Goal: Task Accomplishment & Management: Manage account settings

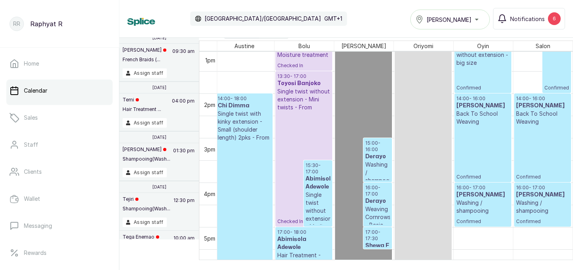
scroll to position [574, 122]
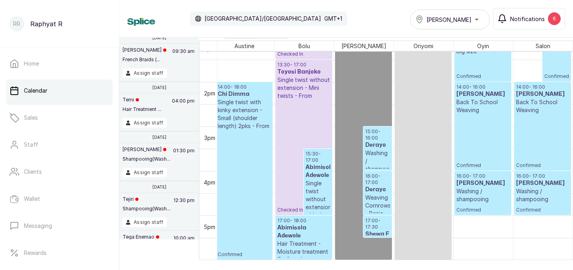
click at [552, 19] on div "6" at bounding box center [554, 18] width 13 height 13
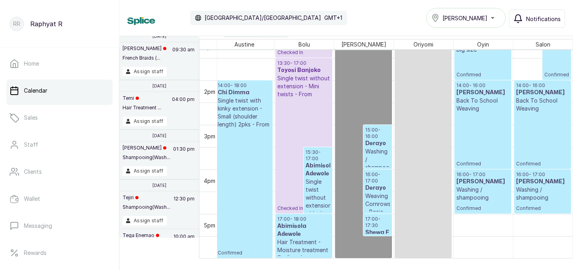
click at [461, 18] on span "Tasala Lekki" at bounding box center [464, 18] width 45 height 8
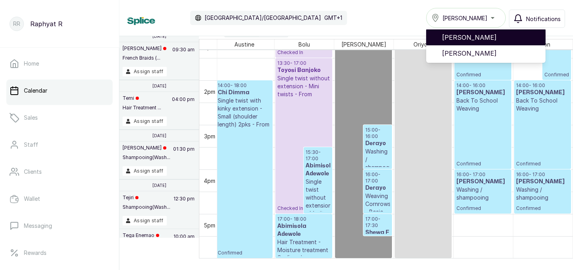
click at [469, 39] on span "[PERSON_NAME]" at bounding box center [490, 38] width 97 height 10
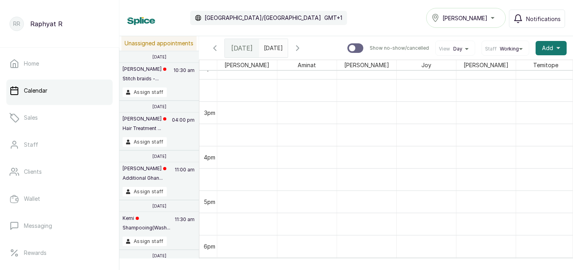
click at [225, 46] on div "[DATE]" at bounding box center [242, 48] width 34 height 18
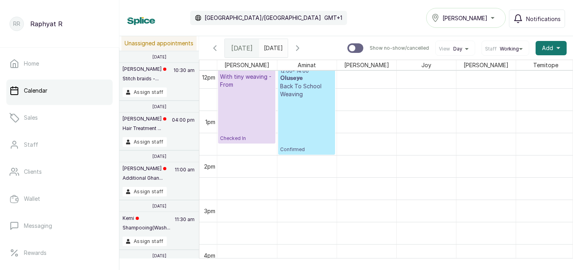
click at [218, 47] on icon "button" at bounding box center [215, 48] width 10 height 10
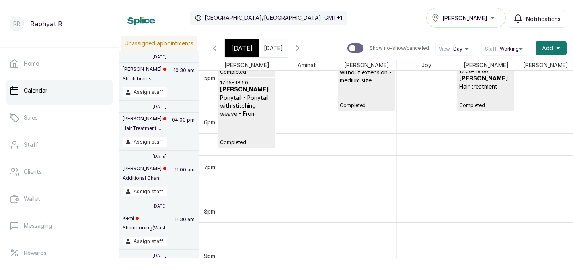
click at [267, 129] on p "Completed" at bounding box center [246, 132] width 53 height 28
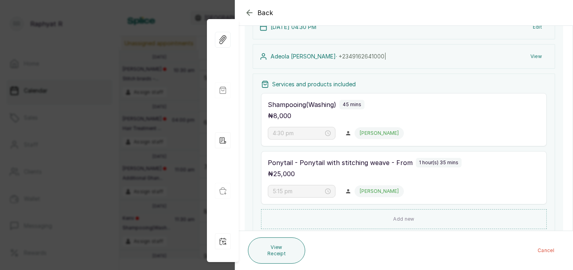
scroll to position [101, 0]
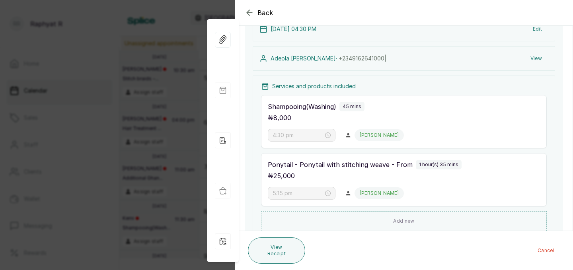
click at [140, 96] on div "Back Appointment Details Edit appointment 🚶 Walk-in (booked by [PERSON_NAME]) M…" at bounding box center [286, 135] width 573 height 270
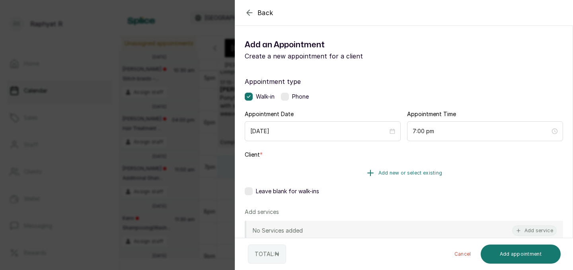
click at [365, 173] on button "Add new or select existing" at bounding box center [404, 173] width 318 height 22
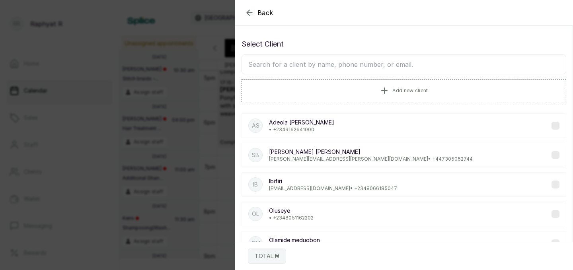
click at [324, 63] on input "text" at bounding box center [404, 65] width 325 height 20
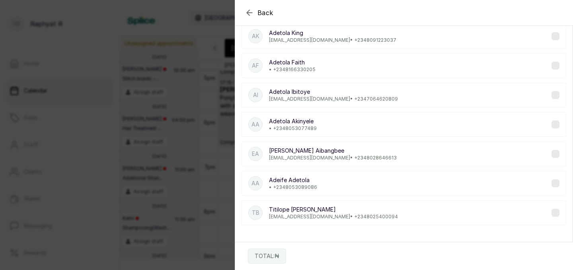
scroll to position [0, 0]
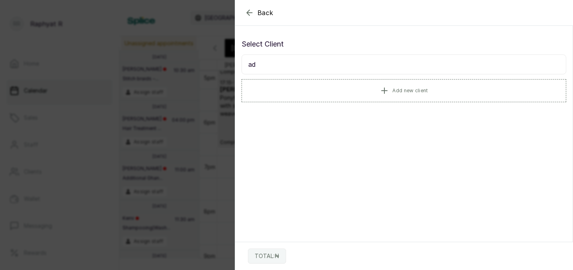
type input "a"
click at [195, 155] on div "Back Add Appointment Select Client Add new client TOTAL: ₦" at bounding box center [286, 135] width 573 height 270
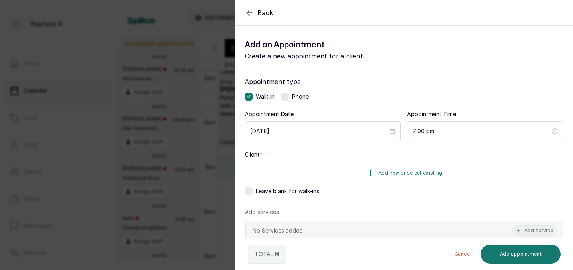
click at [366, 168] on icon "button" at bounding box center [371, 173] width 10 height 10
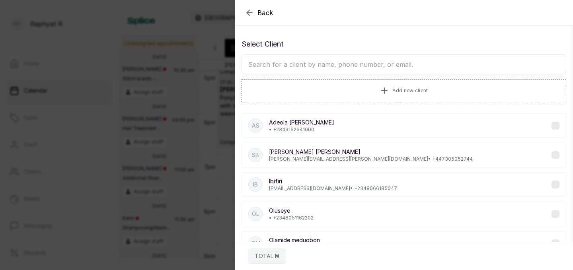
click at [310, 67] on input "text" at bounding box center [404, 65] width 325 height 20
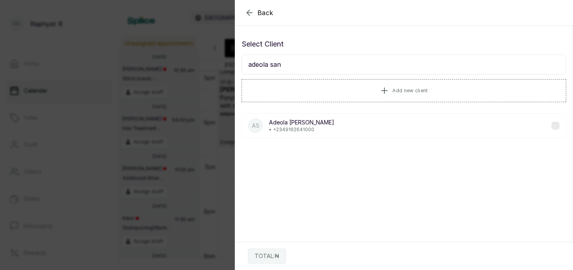
type input "adeola san"
click at [306, 121] on p "[PERSON_NAME]" at bounding box center [301, 123] width 65 height 8
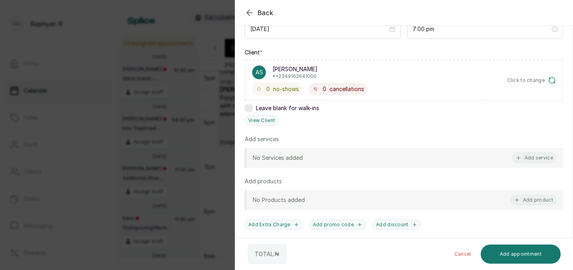
scroll to position [124, 0]
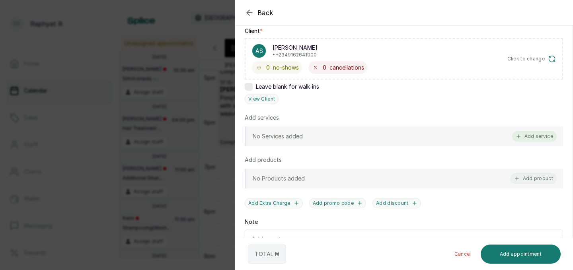
click at [541, 138] on button "Add service" at bounding box center [534, 136] width 45 height 10
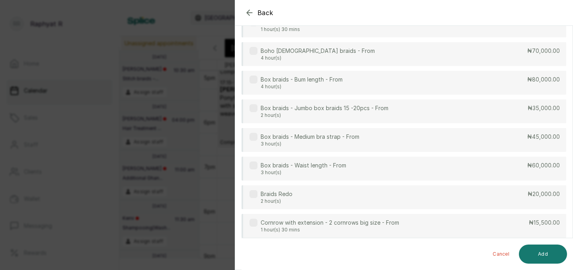
scroll to position [0, 0]
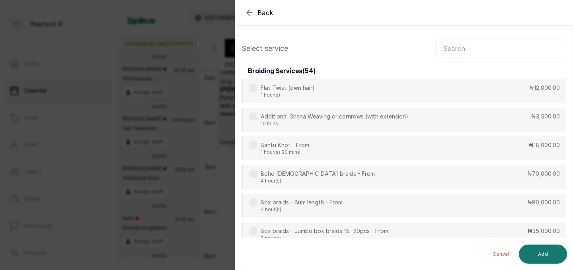
click at [500, 47] on input "text" at bounding box center [501, 49] width 130 height 20
click at [394, 58] on div "Select service" at bounding box center [404, 49] width 325 height 20
click at [248, 9] on icon "button" at bounding box center [250, 13] width 10 height 10
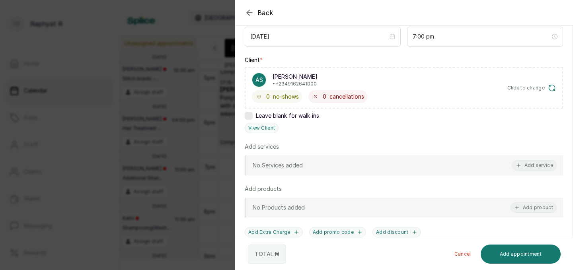
scroll to position [127, 0]
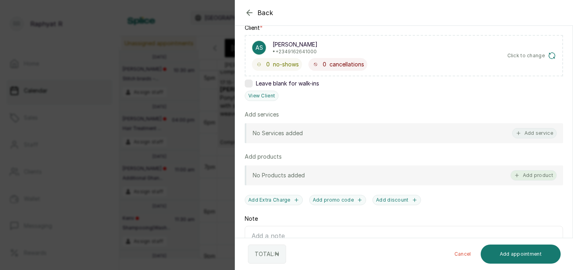
click at [538, 173] on button "Add product" at bounding box center [533, 175] width 46 height 10
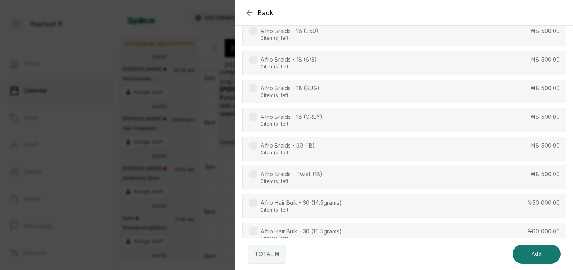
scroll to position [0, 0]
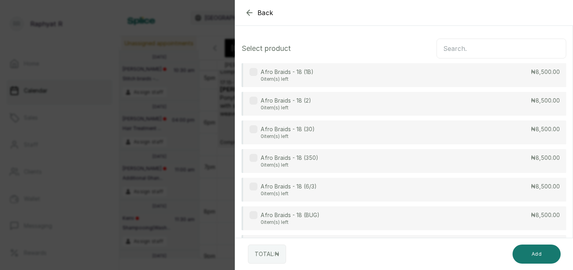
click at [479, 43] on input "text" at bounding box center [501, 49] width 130 height 20
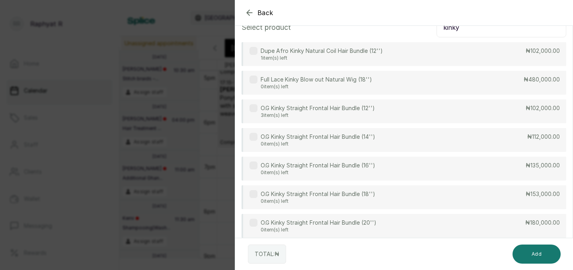
scroll to position [25, 0]
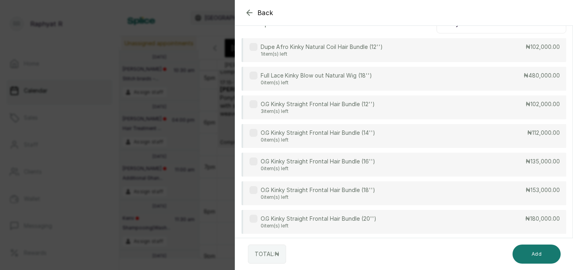
type input "kinky"
click at [413, 186] on div "O.G Kinky Straight Frontal Hair Bundle (18'') 0 item(s) left ₦153,000.00" at bounding box center [404, 193] width 325 height 24
click at [539, 257] on button "Add" at bounding box center [536, 254] width 48 height 19
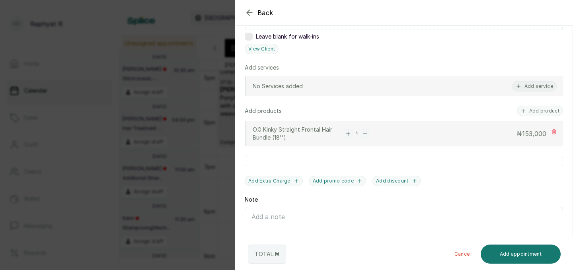
scroll to position [187, 0]
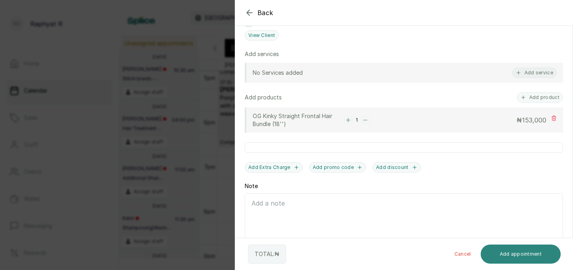
click at [504, 252] on button "Add appointment" at bounding box center [521, 254] width 80 height 19
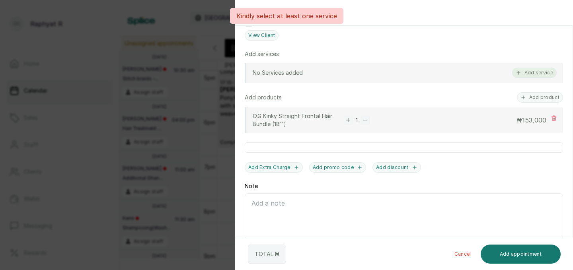
click at [519, 77] on button "Add service" at bounding box center [534, 73] width 45 height 10
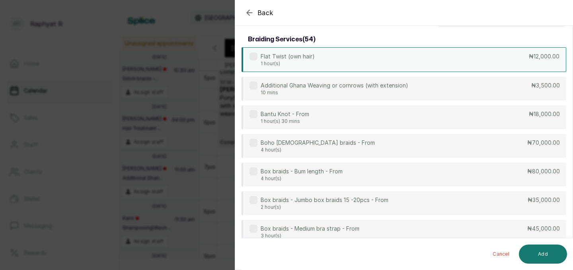
scroll to position [0, 0]
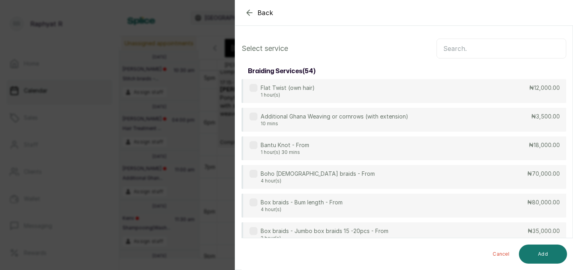
click at [478, 42] on input "text" at bounding box center [501, 49] width 130 height 20
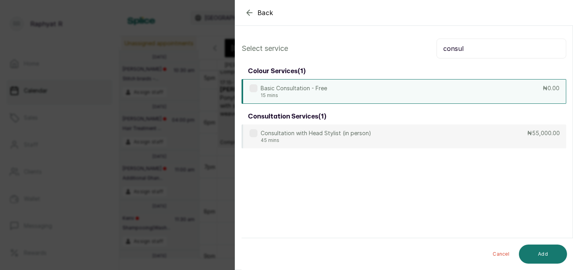
type input "consul"
click at [430, 86] on div "Basic Consultation - Free 15 mins ₦0.00" at bounding box center [404, 91] width 325 height 25
click at [535, 253] on button "Add" at bounding box center [543, 254] width 48 height 19
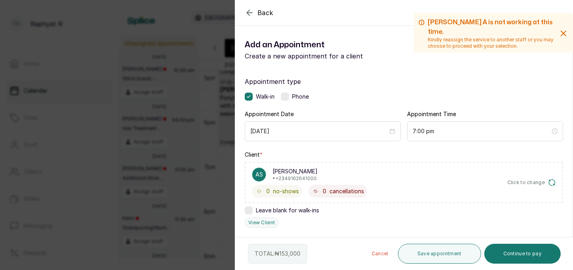
scroll to position [184, 0]
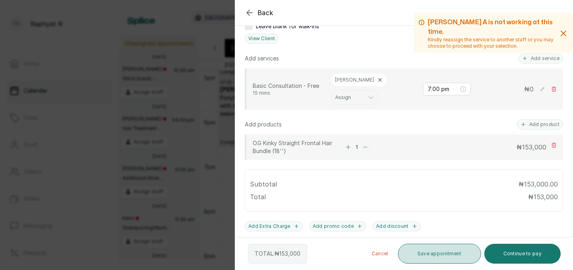
click at [462, 257] on button "Save appointment" at bounding box center [439, 254] width 83 height 20
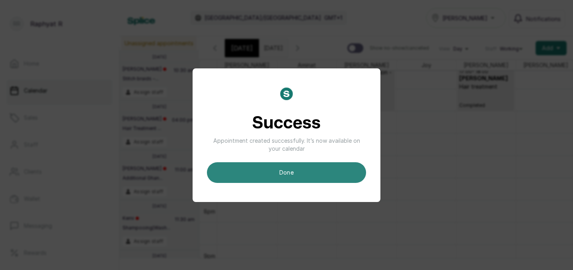
click at [287, 164] on button "done" at bounding box center [286, 172] width 159 height 21
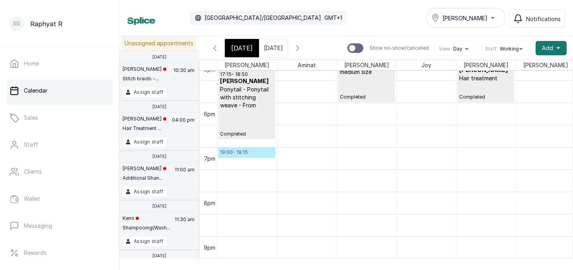
scroll to position [772, 0]
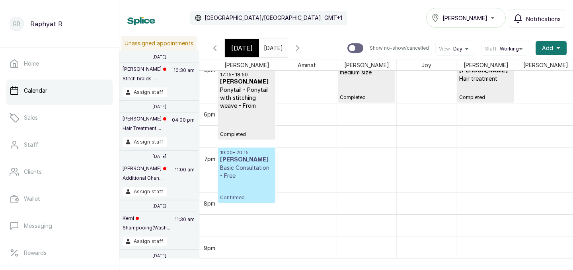
drag, startPoint x: 260, startPoint y: 158, endPoint x: 259, endPoint y: 195, distance: 37.4
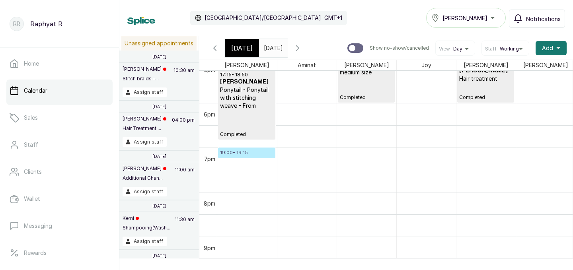
drag, startPoint x: 256, startPoint y: 202, endPoint x: 258, endPoint y: 167, distance: 35.1
click at [251, 154] on p "19:00 - 19:15" at bounding box center [246, 153] width 53 height 6
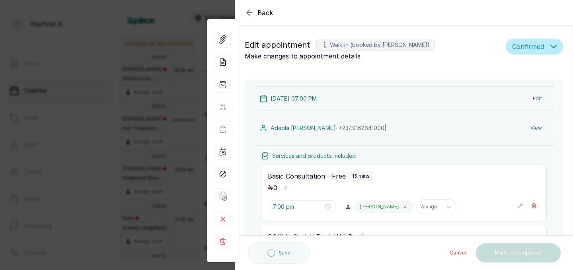
type input "7:00 pm"
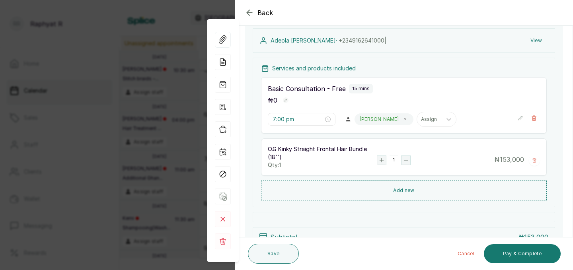
scroll to position [95, 0]
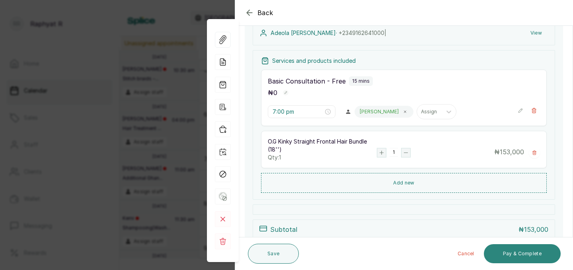
click at [529, 255] on button "Pay & Complete" at bounding box center [522, 253] width 77 height 19
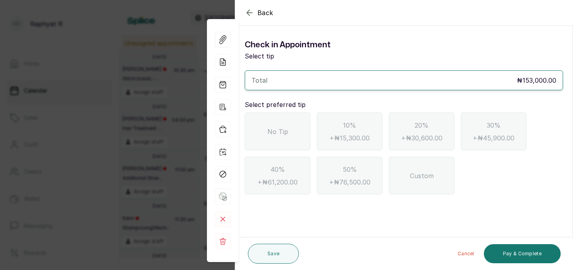
scroll to position [0, 0]
click at [300, 133] on div "No Tip" at bounding box center [278, 132] width 66 height 38
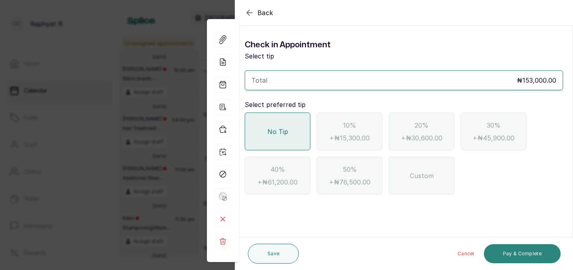
click at [536, 251] on button "Pay & Complete" at bounding box center [522, 253] width 77 height 19
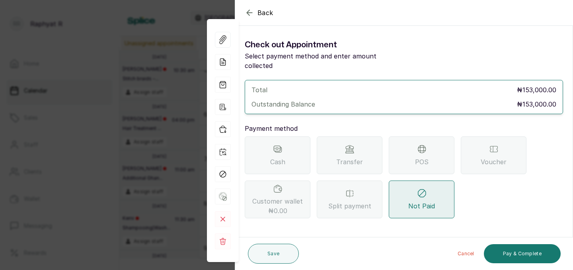
click at [423, 146] on icon at bounding box center [422, 149] width 4 height 7
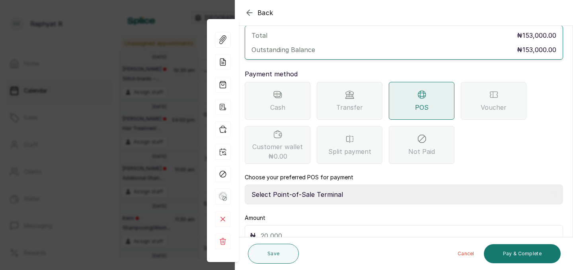
scroll to position [89, 0]
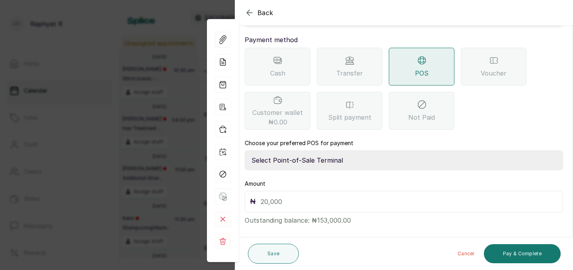
click at [349, 150] on select "Select Point-of-Sale Terminal Traction Providus Bank" at bounding box center [404, 160] width 318 height 20
select select "b1594abb-eea2-48ba-bf5f-ff0754569b84"
click at [304, 196] on input "text" at bounding box center [409, 201] width 297 height 11
type input "153,000"
click at [514, 256] on button "Pay & Complete" at bounding box center [522, 253] width 77 height 19
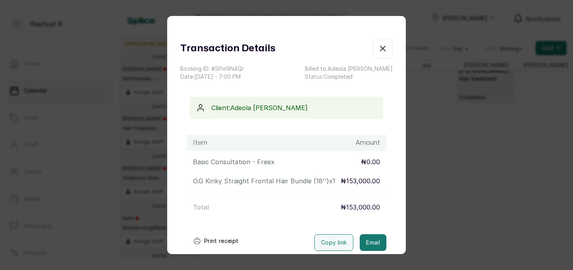
click at [377, 57] on button "Show no-show/cancelled" at bounding box center [383, 49] width 20 height 20
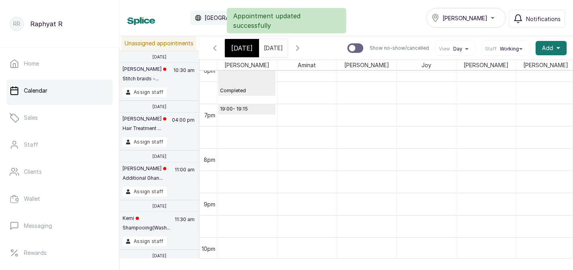
scroll to position [815, 0]
click at [244, 42] on div "[DATE]" at bounding box center [242, 48] width 34 height 18
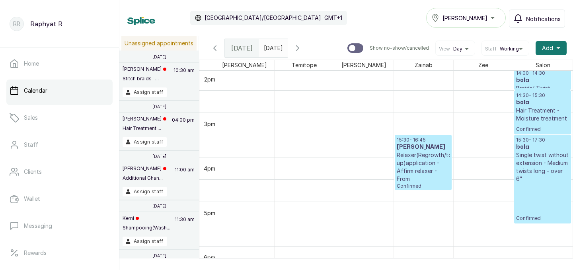
scroll to position [668, 0]
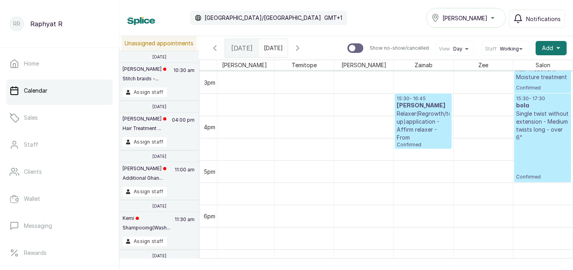
type input "dd/MM/yyyy"
click at [272, 43] on input "dd/MM/yyyy" at bounding box center [265, 46] width 13 height 14
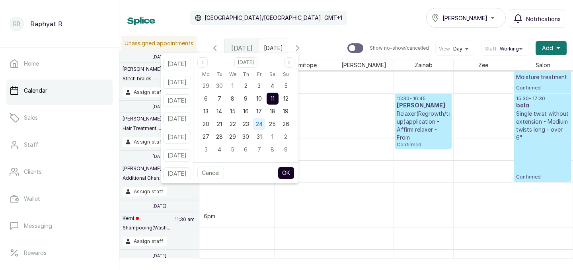
click at [263, 123] on span "24" at bounding box center [259, 124] width 7 height 7
click at [294, 172] on button "OK" at bounding box center [286, 173] width 17 height 13
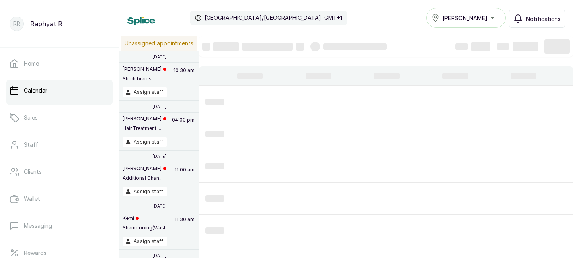
type input "[DATE]"
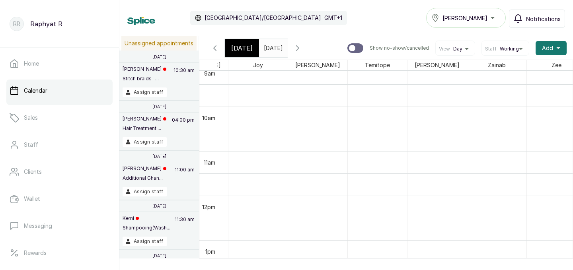
scroll to position [410, 0]
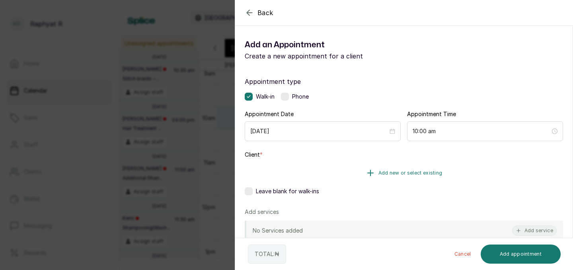
click at [396, 176] on span "Add new or select existing" at bounding box center [410, 173] width 64 height 6
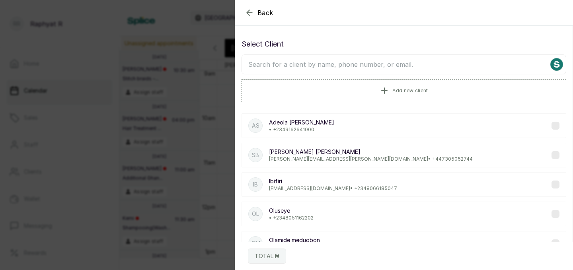
click at [379, 63] on input "text" at bounding box center [404, 65] width 325 height 20
type input "08"
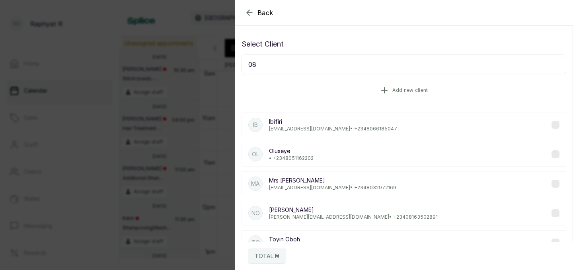
click at [450, 85] on button "Add new client" at bounding box center [404, 90] width 325 height 22
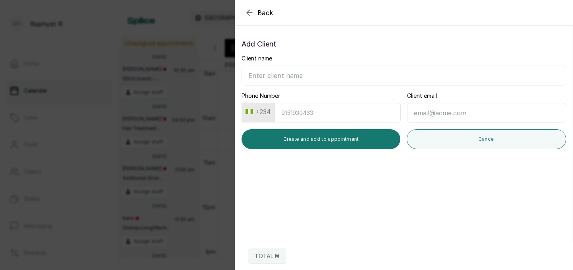
click at [326, 64] on div "Client name" at bounding box center [404, 70] width 325 height 31
click at [312, 72] on input "Client name" at bounding box center [404, 76] width 325 height 20
type input "Similoluwa"
click at [314, 115] on input "Phone Number" at bounding box center [338, 112] width 126 height 19
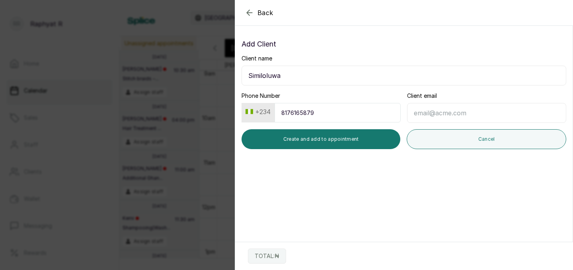
type input "8176165879"
click at [446, 117] on input "Client email" at bounding box center [486, 113] width 159 height 20
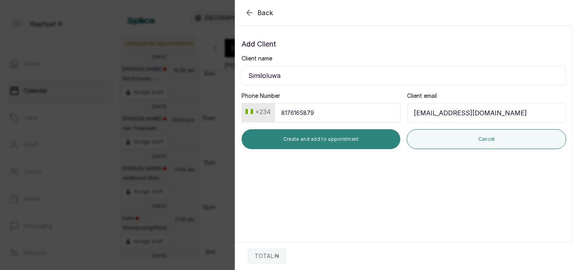
type input "[EMAIL_ADDRESS][DOMAIN_NAME]"
click at [332, 140] on button "Create and add to appointment" at bounding box center [321, 139] width 159 height 20
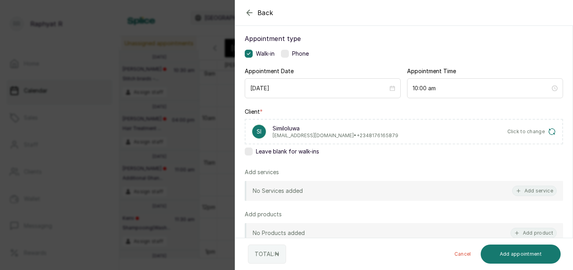
scroll to position [45, 0]
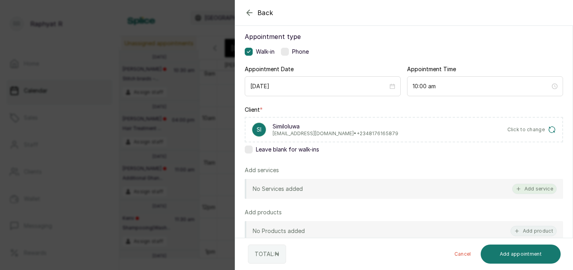
click at [534, 191] on button "Add service" at bounding box center [534, 189] width 45 height 10
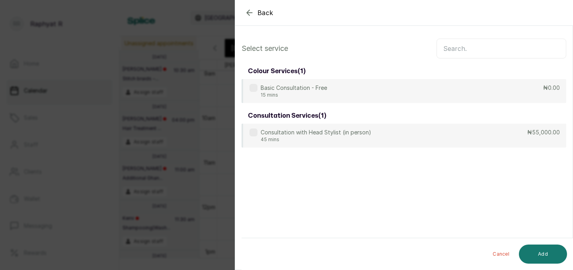
scroll to position [0, 0]
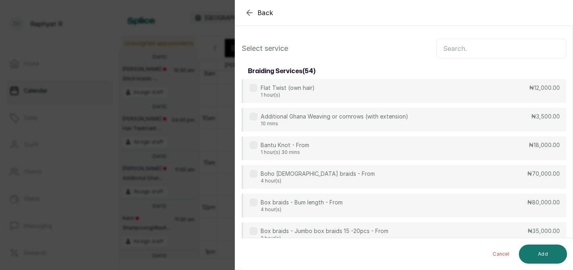
click at [467, 53] on input "text" at bounding box center [501, 49] width 130 height 20
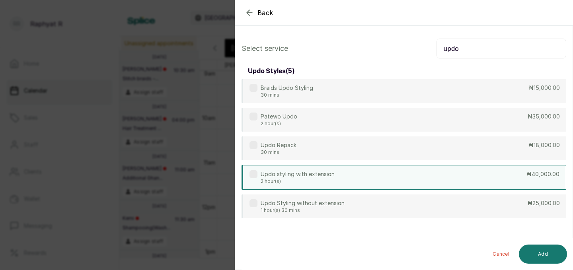
type input "updo"
click at [433, 184] on div "Updo styling with extension 2 hour(s) ₦40,000.00" at bounding box center [404, 177] width 325 height 25
click at [536, 258] on button "Add" at bounding box center [543, 254] width 48 height 19
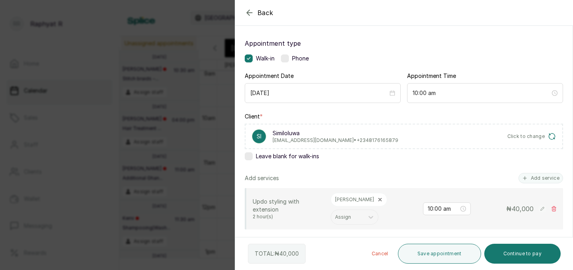
scroll to position [45, 0]
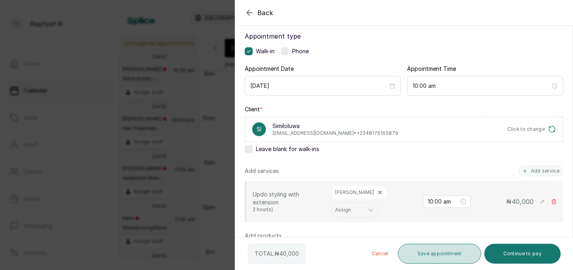
click at [447, 255] on button "Save appointment" at bounding box center [439, 254] width 83 height 20
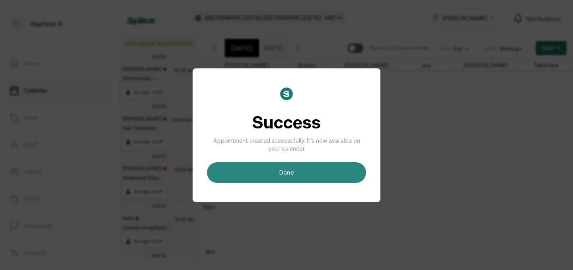
click at [321, 176] on button "done" at bounding box center [286, 172] width 159 height 21
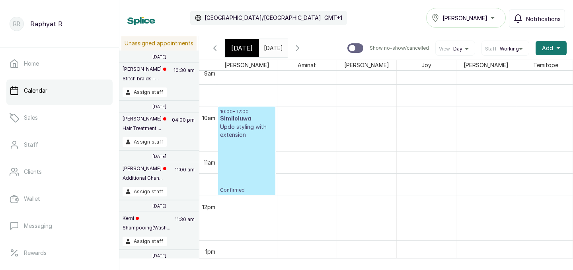
click at [244, 51] on span "[DATE]" at bounding box center [241, 48] width 21 height 10
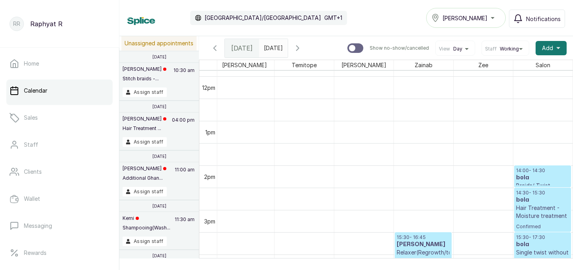
scroll to position [550, 0]
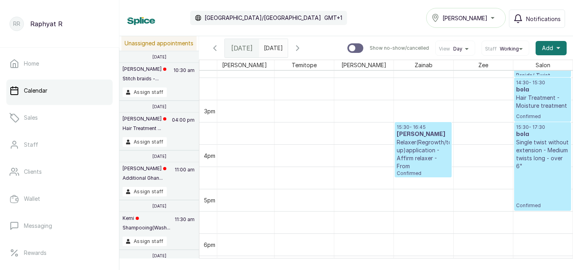
click at [415, 142] on p "Relaxer(Regrowth/touch up)application - Affirm relaxer - From" at bounding box center [423, 154] width 53 height 32
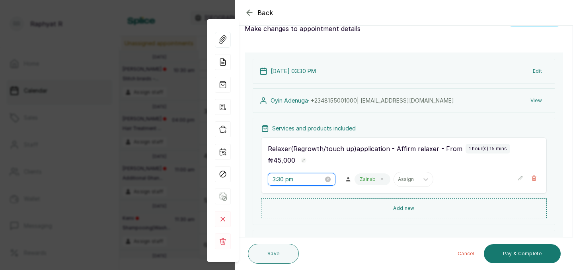
click at [284, 181] on input "3:30 pm" at bounding box center [298, 179] width 51 height 9
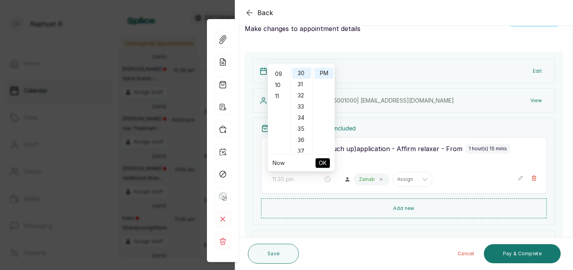
click at [283, 92] on div "11" at bounding box center [278, 96] width 19 height 11
click at [321, 72] on div "AM" at bounding box center [323, 72] width 19 height 11
type input "11:30 am"
click at [327, 166] on button "OK" at bounding box center [323, 163] width 14 height 10
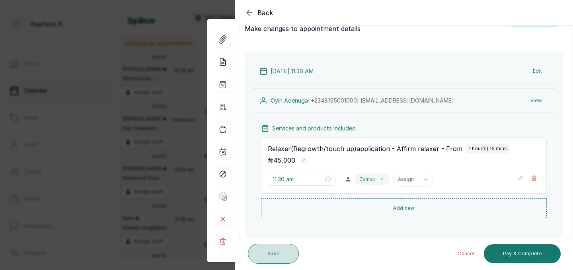
click at [270, 252] on button "Save" at bounding box center [273, 254] width 51 height 20
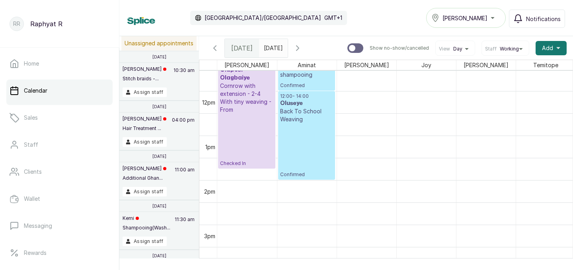
scroll to position [619, 0]
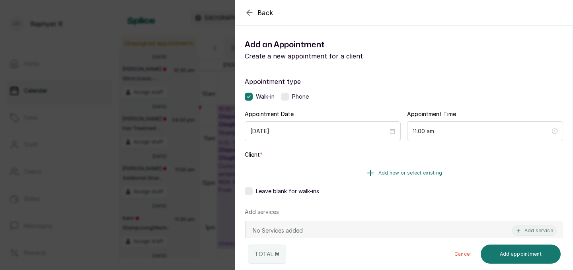
click at [391, 177] on button "Add new or select existing" at bounding box center [404, 173] width 318 height 22
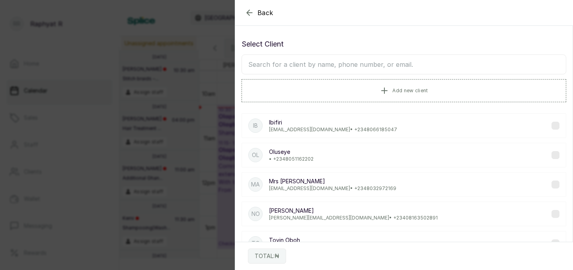
click at [382, 67] on input "text" at bounding box center [404, 65] width 325 height 20
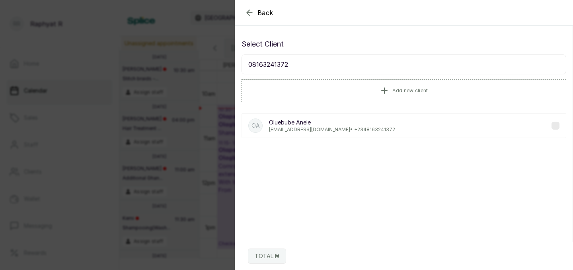
type input "08163241372"
click at [360, 127] on div "OA Oluebube Anele [EMAIL_ADDRESS][DOMAIN_NAME] • [PHONE_NUMBER]" at bounding box center [404, 125] width 325 height 25
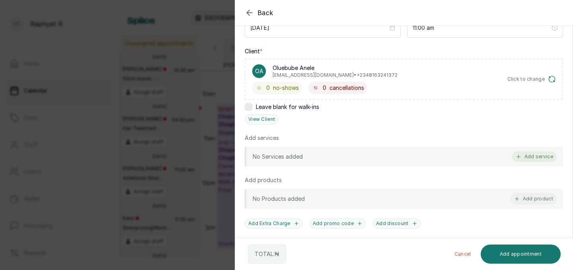
click at [534, 154] on button "Add service" at bounding box center [534, 157] width 45 height 10
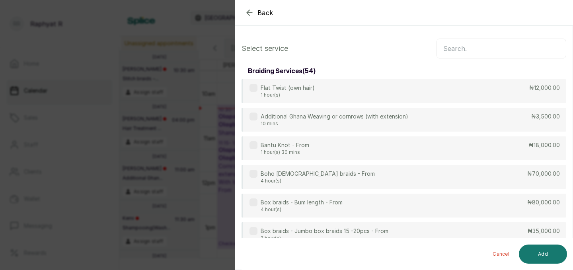
click at [499, 51] on input "text" at bounding box center [501, 49] width 130 height 20
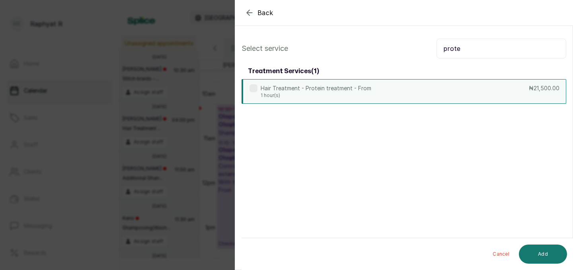
type input "prote"
click at [464, 88] on div "Hair Treatment - Protein treatment - From 1 hour(s) ₦21,500.00" at bounding box center [404, 91] width 325 height 25
click at [526, 251] on button "Add" at bounding box center [543, 254] width 48 height 19
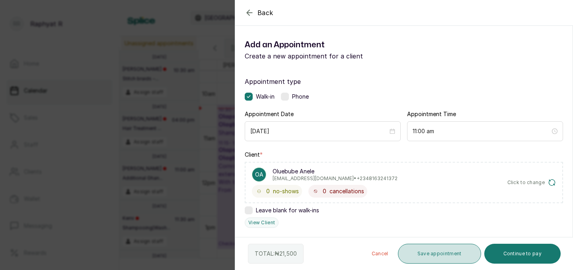
click at [427, 246] on button "Save appointment" at bounding box center [439, 254] width 83 height 20
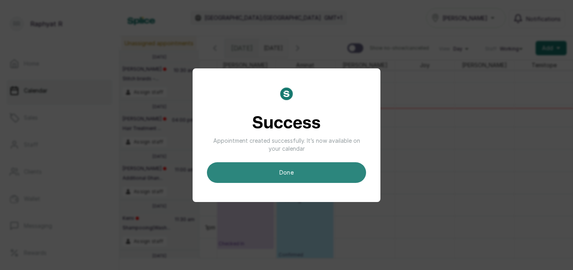
click at [342, 168] on button "done" at bounding box center [286, 172] width 159 height 21
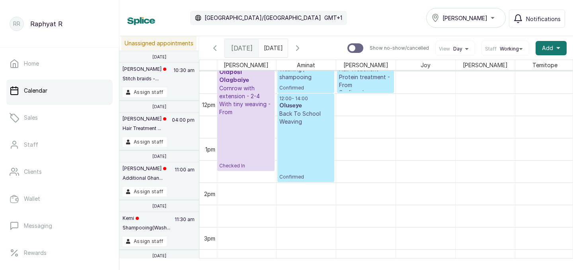
scroll to position [458, 1]
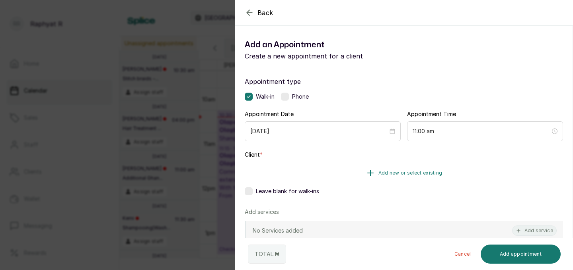
click at [434, 174] on span "Add new or select existing" at bounding box center [410, 173] width 64 height 6
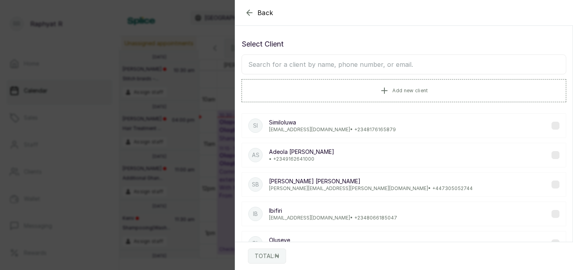
click at [357, 57] on input "text" at bounding box center [404, 65] width 325 height 20
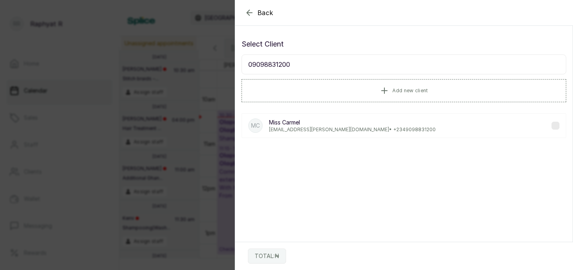
type input "09098831200"
click at [327, 119] on p "[PERSON_NAME]" at bounding box center [352, 123] width 167 height 8
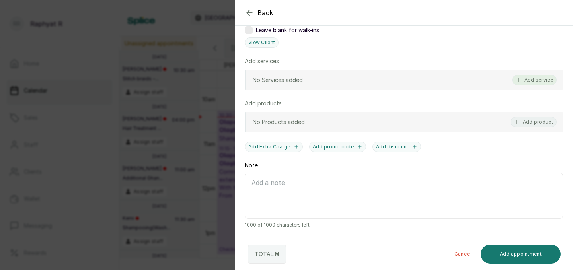
click at [541, 78] on button "Add service" at bounding box center [534, 80] width 45 height 10
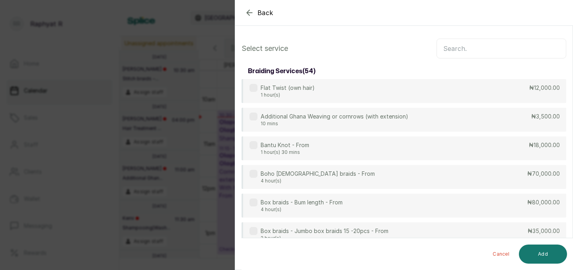
click at [497, 58] on input "text" at bounding box center [501, 49] width 130 height 20
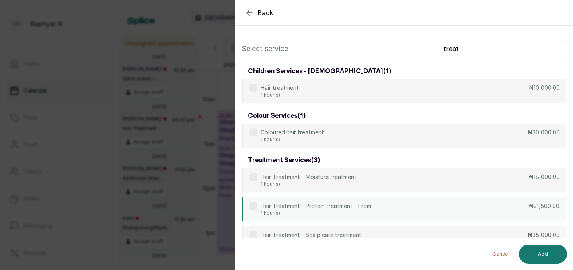
type input "treat"
click at [464, 198] on div "Hair Treatment - Protein treatment - From 1 hour(s) ₦21,500.00" at bounding box center [404, 209] width 325 height 25
click at [511, 55] on input "treat" at bounding box center [501, 49] width 130 height 20
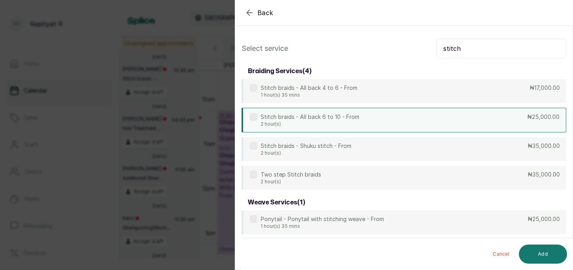
type input "stitch"
click at [434, 117] on div "Stitch braids - All back 6 to 10 - From 2 hour(s) ₦25,000.00" at bounding box center [404, 120] width 325 height 25
click at [536, 256] on button "Add" at bounding box center [543, 254] width 48 height 19
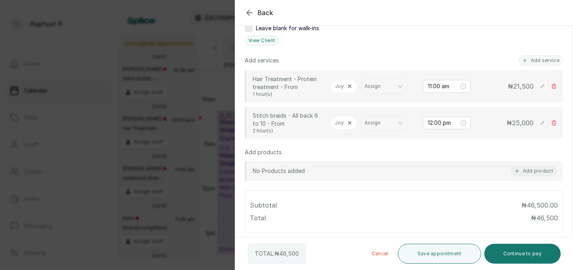
scroll to position [198, 0]
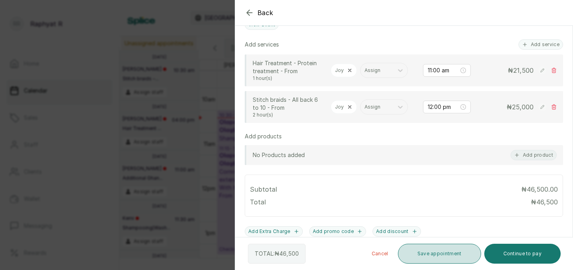
click at [439, 257] on button "Save appointment" at bounding box center [439, 254] width 83 height 20
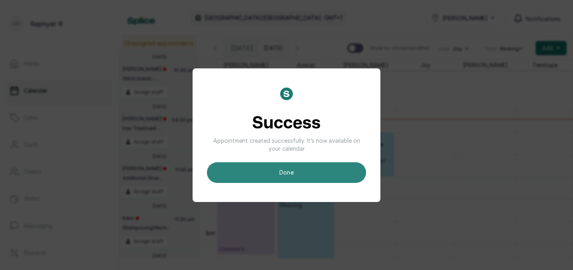
click at [337, 163] on button "done" at bounding box center [286, 172] width 159 height 21
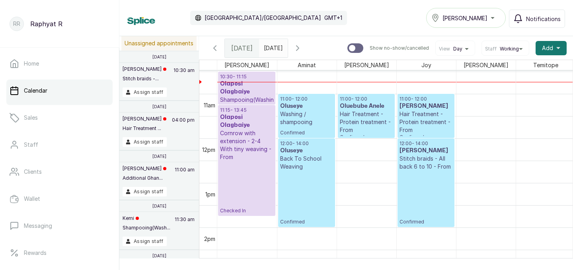
scroll to position [0, 242]
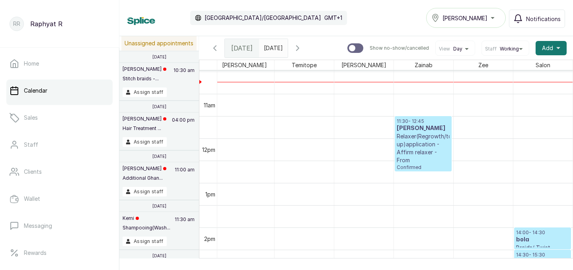
click at [427, 122] on p "11:30 - 12:45" at bounding box center [423, 121] width 53 height 6
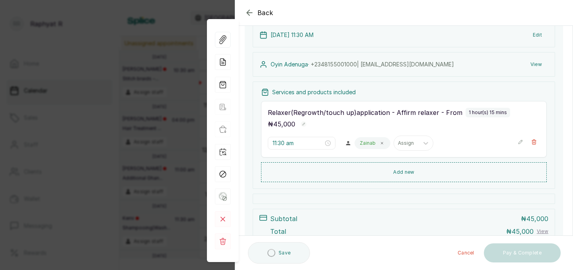
scroll to position [91, 0]
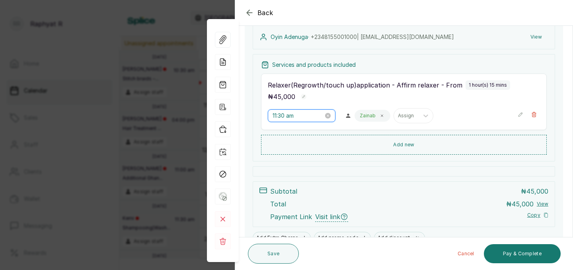
click at [287, 115] on input "11:30 am" at bounding box center [298, 115] width 51 height 9
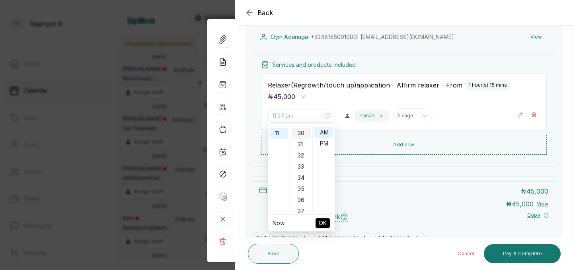
scroll to position [0, 0]
click at [301, 130] on div "00" at bounding box center [301, 132] width 19 height 11
type input "11:00 am"
click at [321, 220] on span "OK" at bounding box center [323, 223] width 8 height 15
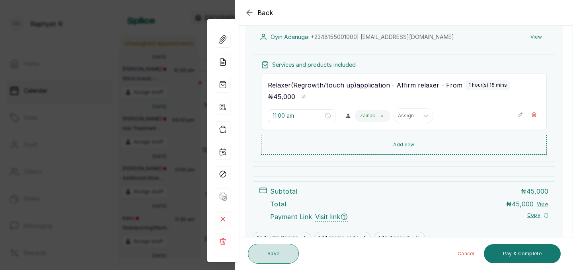
click at [283, 259] on button "Save" at bounding box center [273, 254] width 51 height 20
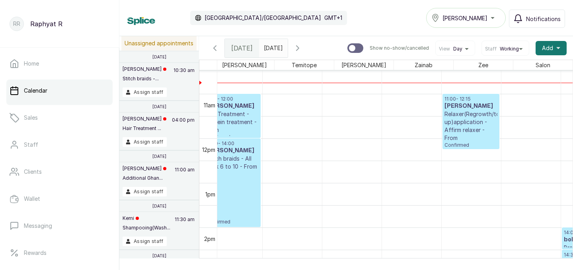
scroll to position [0, 194]
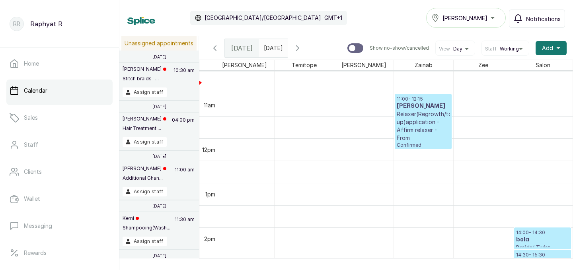
click at [415, 110] on p "Relaxer(Regrowth/touch up)application - Affirm relaxer - From" at bounding box center [423, 126] width 53 height 32
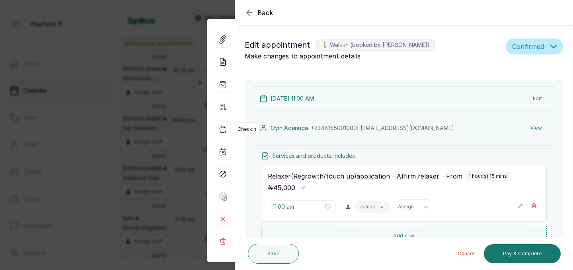
click at [222, 131] on icon "button" at bounding box center [223, 129] width 16 height 16
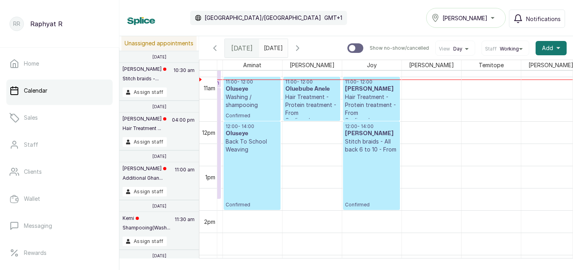
scroll to position [485, 0]
click at [377, 100] on p "Hair Treatment - Protein treatment - From" at bounding box center [371, 104] width 53 height 24
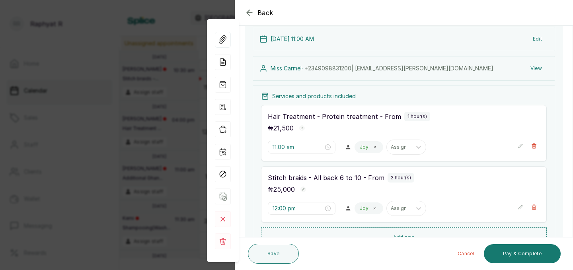
scroll to position [61, 0]
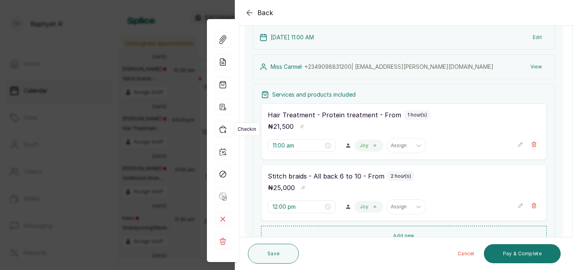
click at [221, 128] on icon "button" at bounding box center [223, 129] width 16 height 16
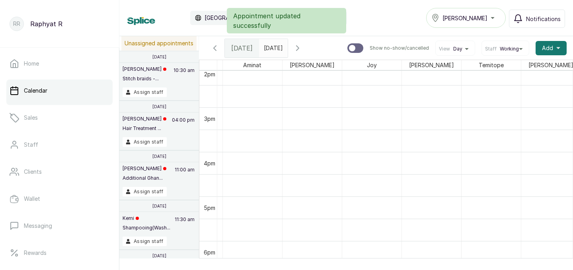
scroll to position [635, 0]
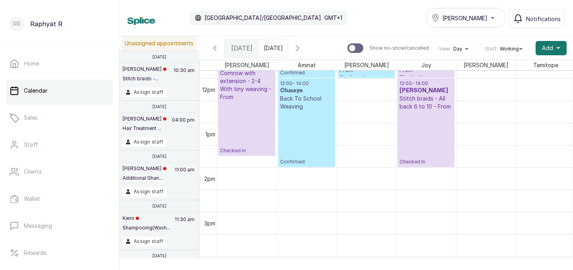
click at [216, 47] on icon "button" at bounding box center [215, 48] width 10 height 10
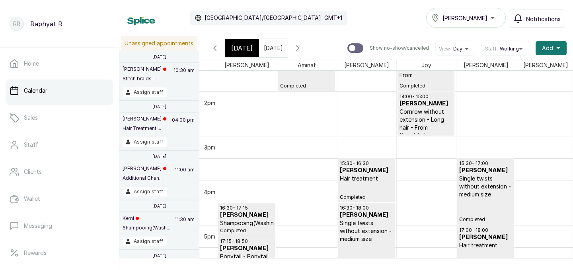
scroll to position [616, 0]
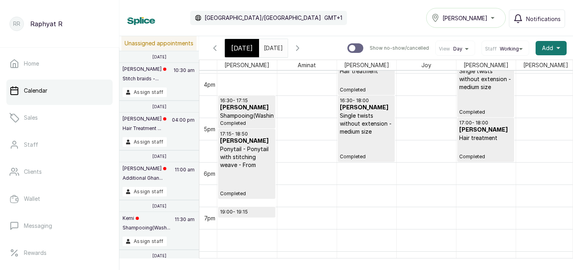
click at [247, 153] on p "Ponytail - Ponytail with stitching weave - From" at bounding box center [246, 157] width 53 height 24
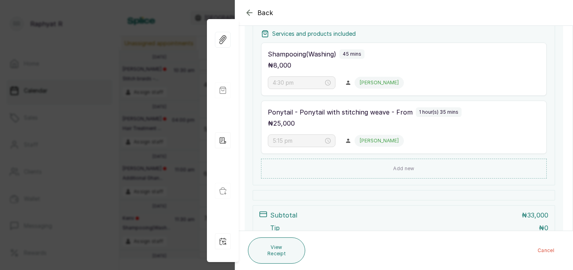
click at [249, 12] on icon "button" at bounding box center [249, 12] width 5 height 5
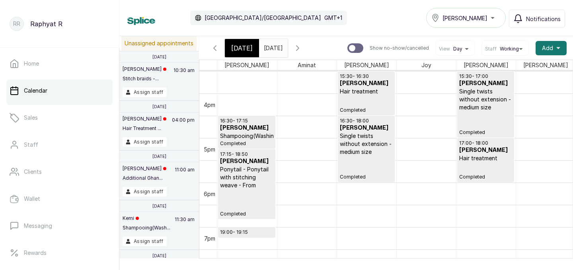
click at [253, 133] on p "Shampooing(Washing)" at bounding box center [246, 136] width 53 height 8
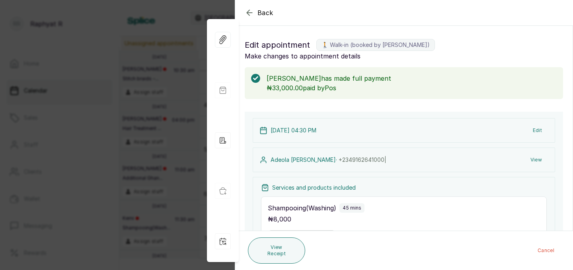
click at [251, 12] on icon "button" at bounding box center [250, 13] width 10 height 10
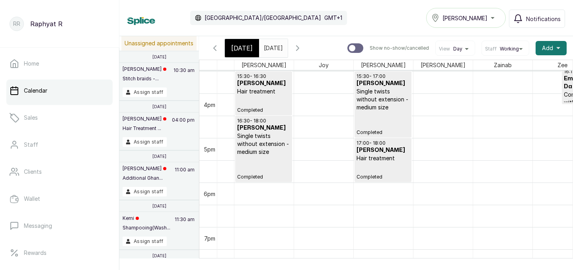
scroll to position [0, 29]
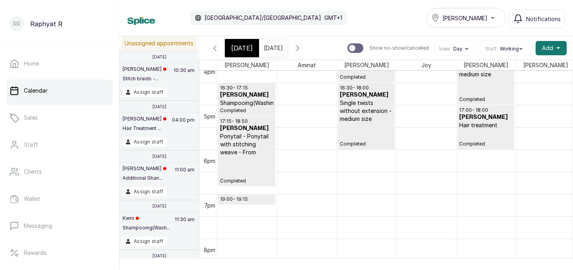
click at [243, 47] on span "[DATE]" at bounding box center [241, 48] width 21 height 10
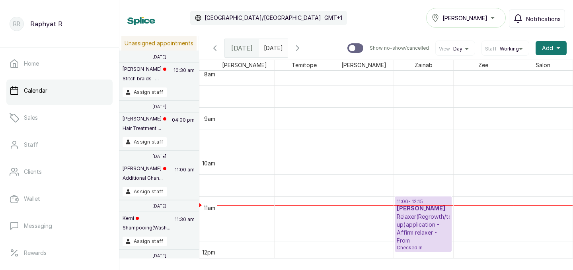
scroll to position [380, 0]
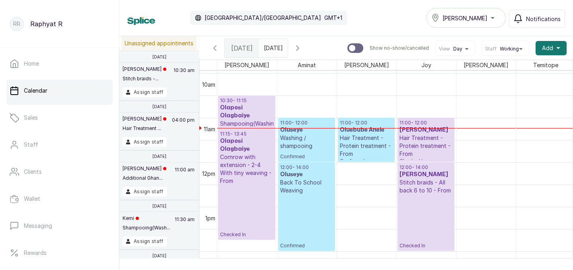
click at [292, 144] on p "Washing / shampooing" at bounding box center [306, 142] width 53 height 16
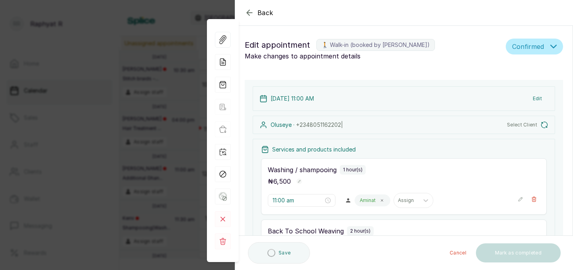
type input "11:00 am"
type input "12:00 pm"
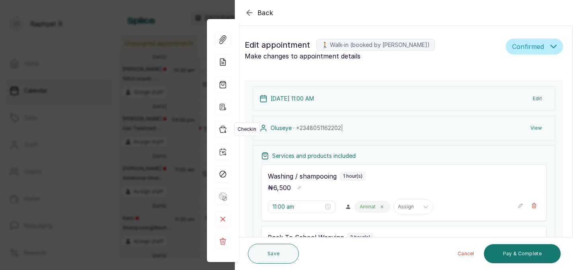
click at [221, 133] on icon "button" at bounding box center [223, 129] width 6 height 7
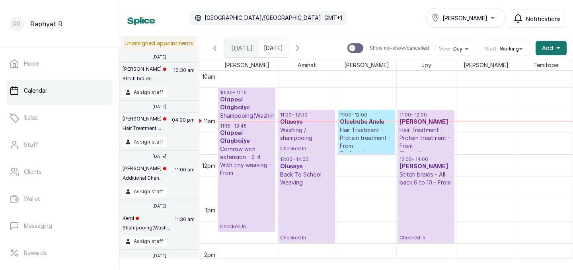
scroll to position [457, 0]
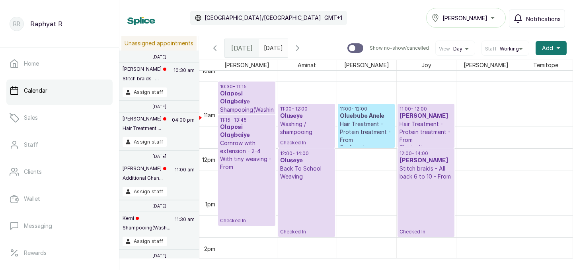
click at [303, 134] on p "Washing / shampooing" at bounding box center [306, 128] width 53 height 16
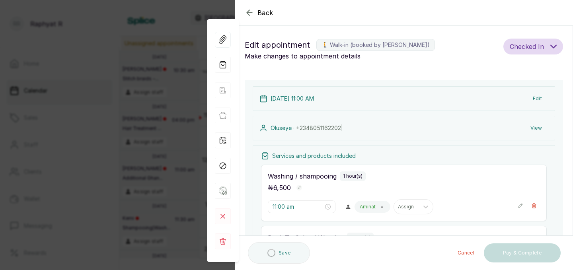
scroll to position [48, 0]
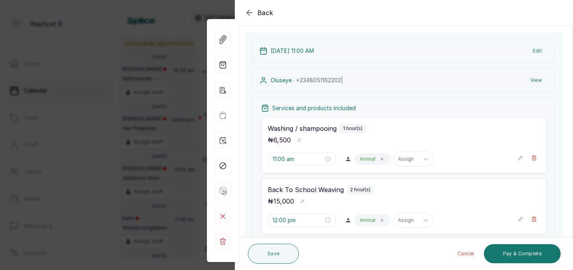
click at [522, 162] on button "Show no-show/cancelled" at bounding box center [521, 158] width 6 height 13
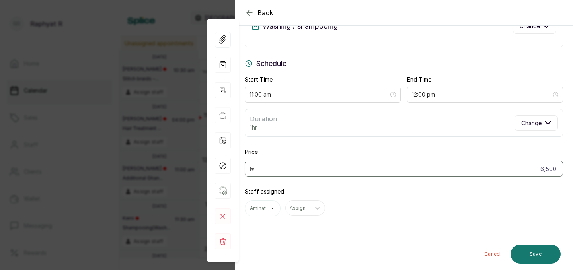
scroll to position [0, 0]
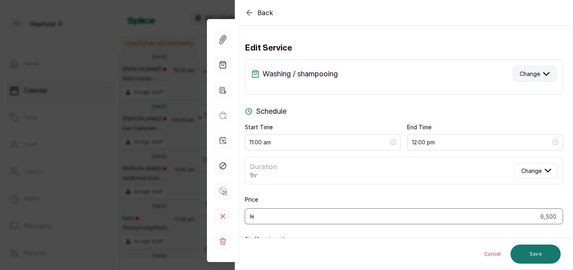
click at [527, 74] on span "Change" at bounding box center [530, 74] width 20 height 8
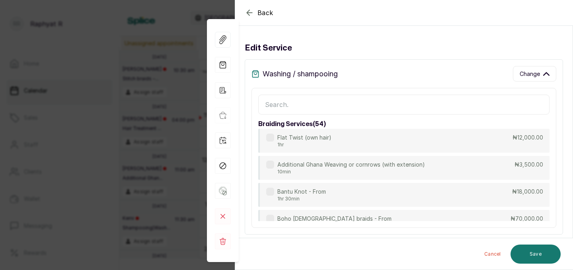
click at [485, 103] on input "text" at bounding box center [403, 105] width 291 height 20
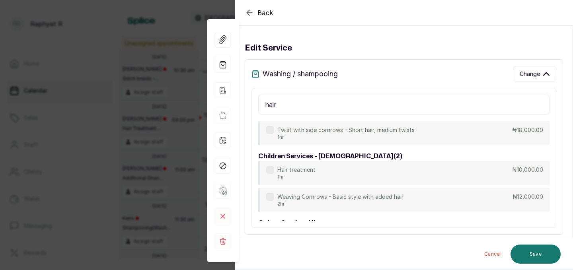
scroll to position [251, 0]
type input "hair"
click at [448, 176] on div "Hair treatment 1hr ₦10,000.00" at bounding box center [403, 174] width 291 height 24
type input "10,000"
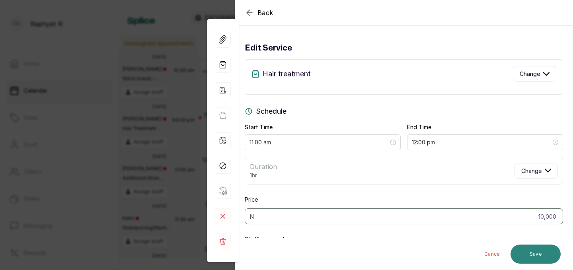
click at [538, 246] on button "Save" at bounding box center [535, 254] width 50 height 19
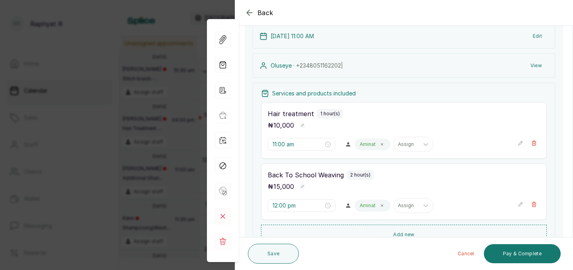
scroll to position [83, 0]
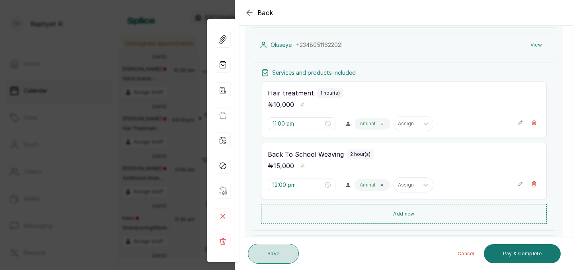
click at [275, 248] on button "Save" at bounding box center [273, 254] width 51 height 20
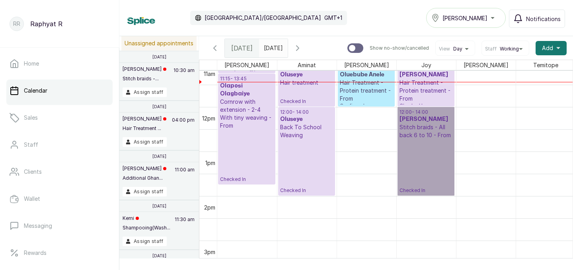
scroll to position [515, 0]
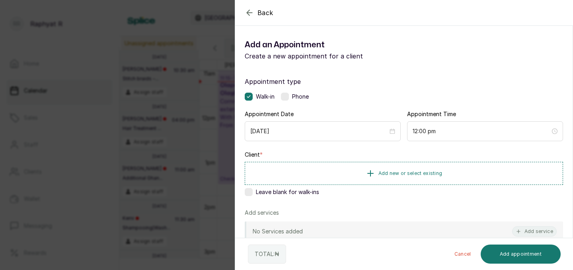
click at [202, 114] on div "Back Add Appointment Add an Appointment Create a new appointment for a client A…" at bounding box center [286, 135] width 573 height 270
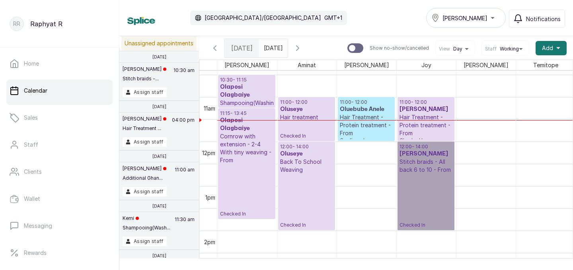
scroll to position [463, 0]
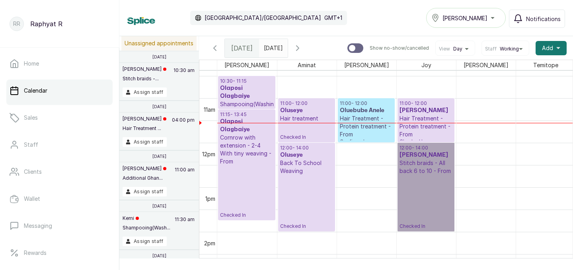
click at [369, 114] on h3 "Oluebube Anele" at bounding box center [366, 111] width 53 height 8
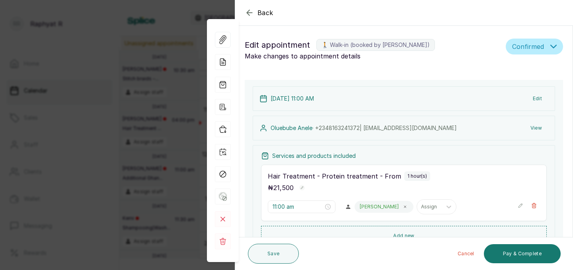
click at [221, 209] on div "View Forms Add note Add services and products View receipt Checkin Repeat appoi…" at bounding box center [223, 140] width 32 height 243
click at [220, 220] on rect at bounding box center [223, 219] width 16 height 16
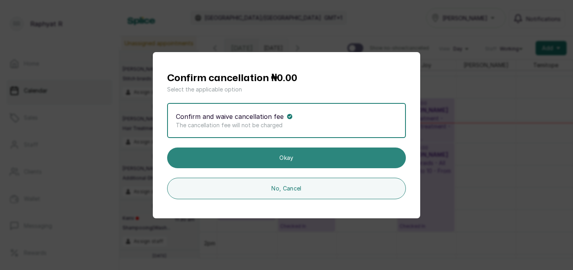
click at [257, 164] on button "Okay" at bounding box center [286, 158] width 239 height 21
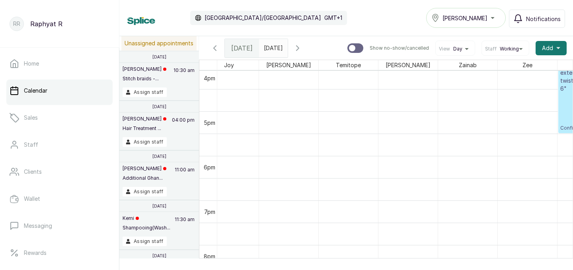
scroll to position [717, 242]
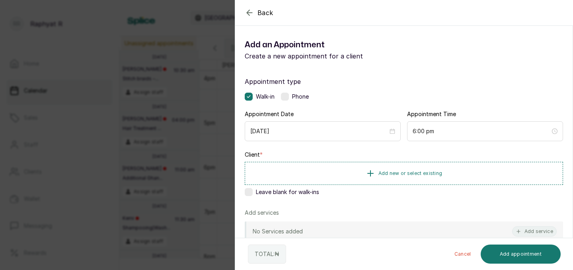
click at [247, 11] on icon "button" at bounding box center [250, 13] width 10 height 10
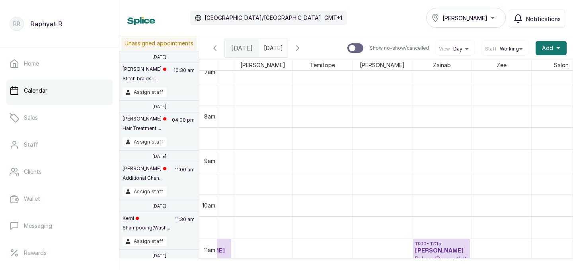
scroll to position [322, 205]
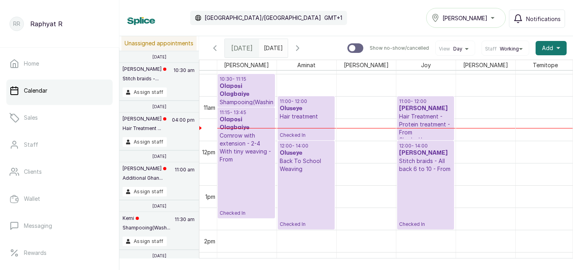
click at [244, 132] on p "Cornrow with extension - 2-4 With tiny weaving - From" at bounding box center [246, 148] width 53 height 32
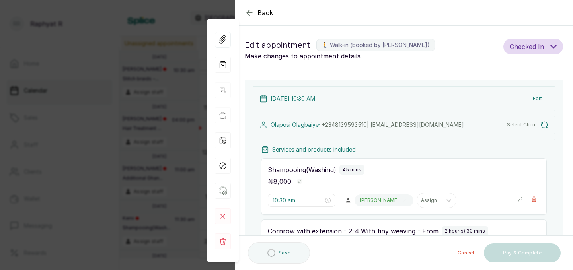
type input "10:30 am"
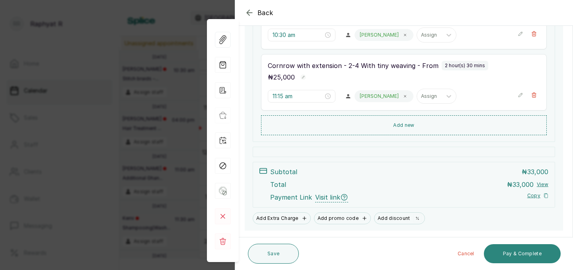
click at [547, 249] on button "Pay & Complete" at bounding box center [522, 253] width 77 height 19
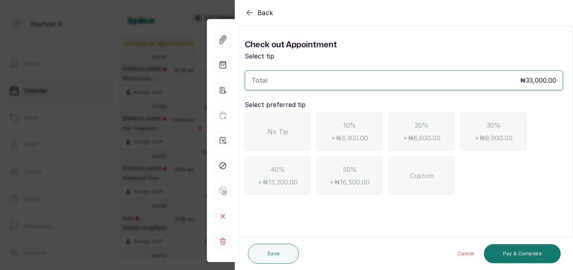
click at [283, 119] on div "No Tip" at bounding box center [278, 132] width 66 height 38
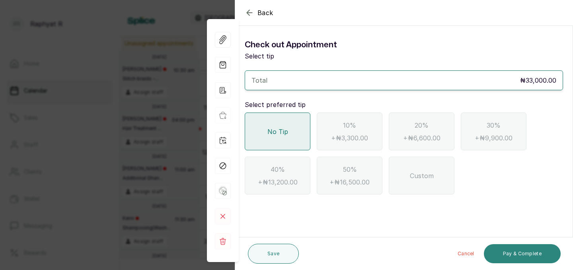
click at [549, 248] on button "Pay & Complete" at bounding box center [522, 253] width 77 height 19
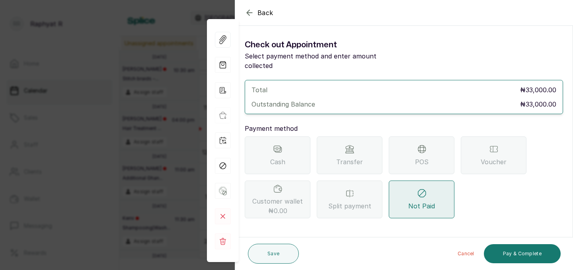
click at [356, 157] on span "Transfer" at bounding box center [349, 162] width 27 height 10
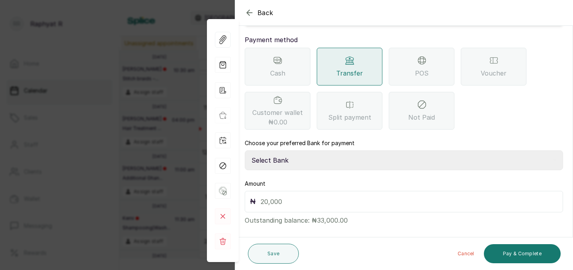
click at [324, 153] on select "Select Bank TRACTION(TRACTION) Providus Bank TASALAHQ HAIR AND BEAUTY Guaranty …" at bounding box center [404, 160] width 318 height 20
select select "d2e8ea74-1b1f-42b2-81f9-dacd6e382dd2"
click at [306, 196] on input "text" at bounding box center [409, 201] width 297 height 11
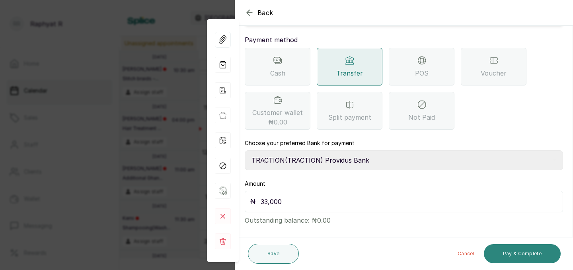
type input "33,000"
click at [505, 259] on button "Pay & Complete" at bounding box center [522, 253] width 77 height 19
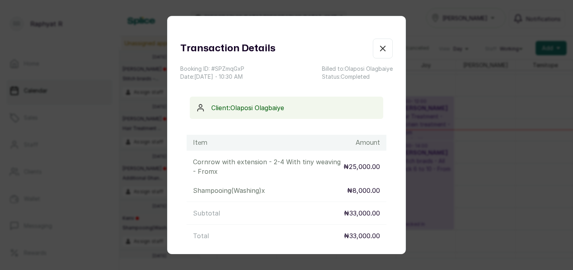
click at [382, 52] on icon "button" at bounding box center [383, 49] width 10 height 10
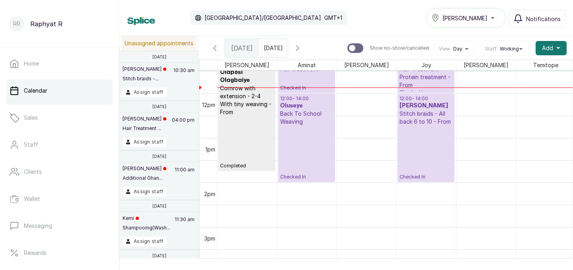
scroll to position [513, 0]
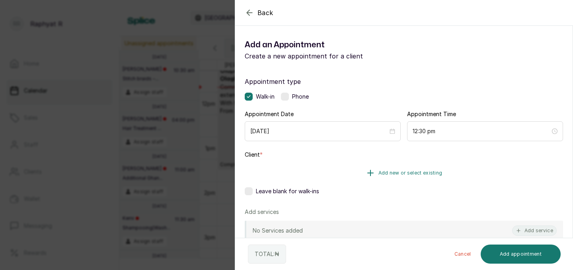
click at [442, 176] on button "Add new or select existing" at bounding box center [404, 173] width 318 height 22
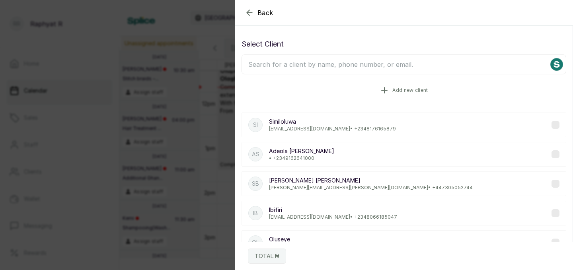
click at [386, 80] on button "Add new client" at bounding box center [404, 90] width 325 height 22
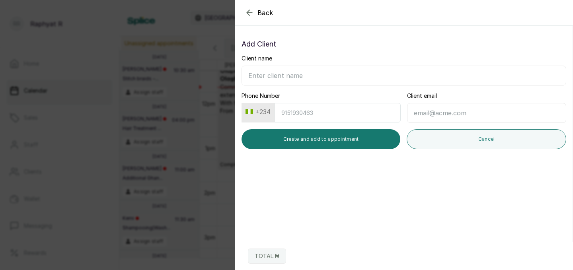
click at [251, 15] on icon "button" at bounding box center [250, 13] width 10 height 10
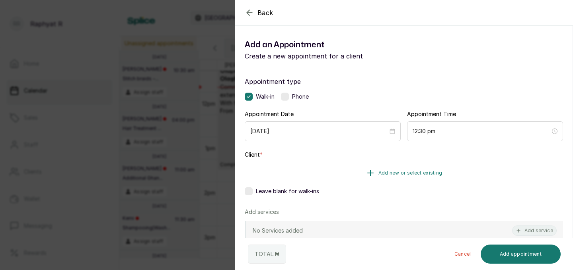
click at [352, 173] on button "Add new or select existing" at bounding box center [404, 173] width 318 height 22
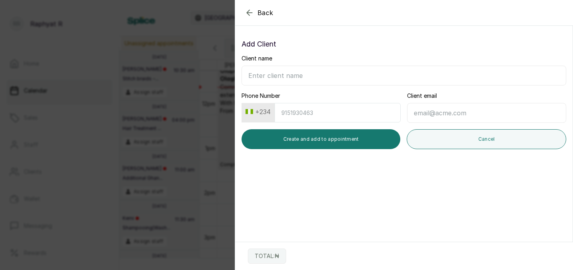
click at [250, 6] on div "Back" at bounding box center [521, 12] width 573 height 25
click at [246, 13] on icon "button" at bounding box center [250, 13] width 10 height 10
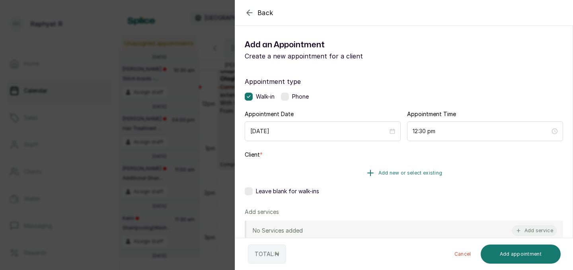
click at [381, 179] on button "Add new or select existing" at bounding box center [404, 173] width 318 height 22
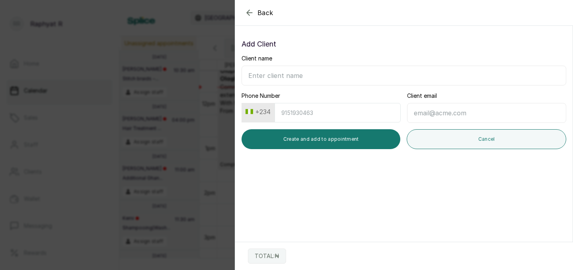
click at [443, 154] on div "Add Client Client name Phone Number +234 Client email Create and add to appoint…" at bounding box center [403, 93] width 337 height 123
click at [443, 152] on div "Add Client Client name Phone Number +234 Client email Create and add to appoint…" at bounding box center [403, 93] width 337 height 123
click at [435, 125] on div "Client name Phone Number +234 Client email Create and add to appointment Cancel" at bounding box center [404, 102] width 325 height 95
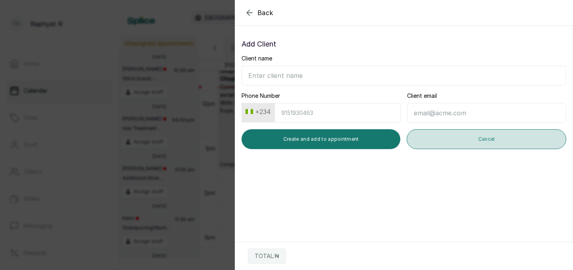
click at [435, 137] on button "Cancel" at bounding box center [487, 139] width 160 height 20
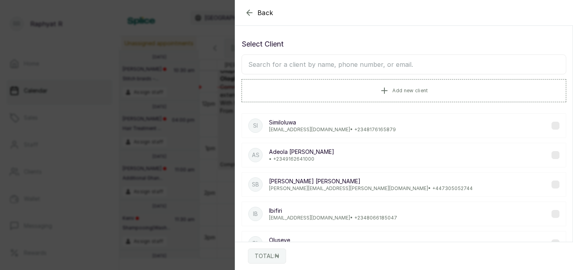
click at [307, 61] on input "text" at bounding box center [404, 65] width 325 height 20
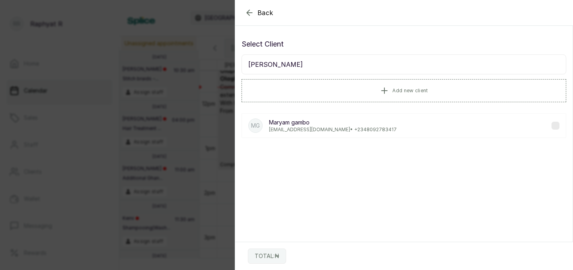
type input "[PERSON_NAME]"
click at [344, 127] on p "[EMAIL_ADDRESS][DOMAIN_NAME] • [PHONE_NUMBER]" at bounding box center [333, 130] width 128 height 6
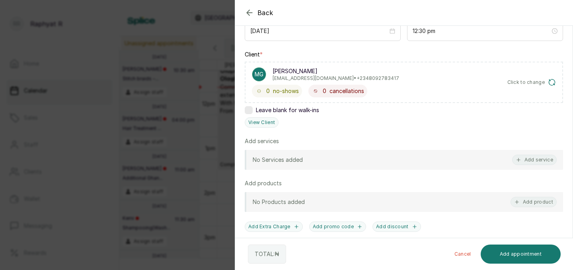
scroll to position [180, 0]
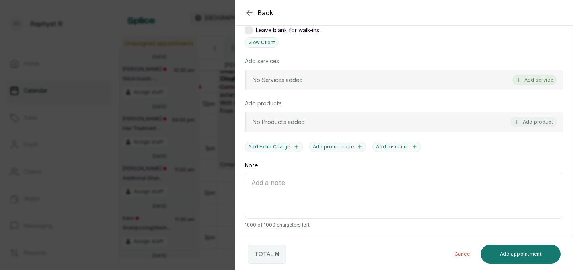
click at [541, 84] on button "Add service" at bounding box center [534, 80] width 45 height 10
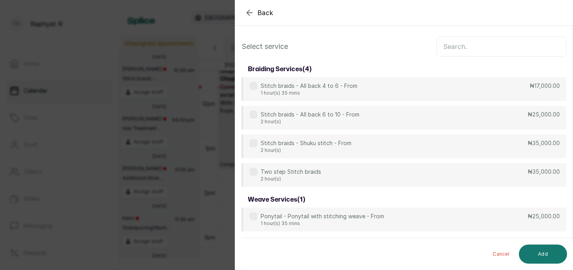
scroll to position [0, 0]
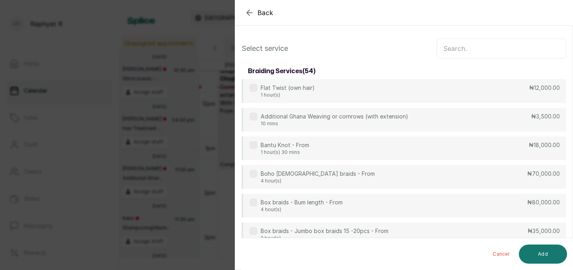
click at [501, 51] on input "text" at bounding box center [501, 49] width 130 height 20
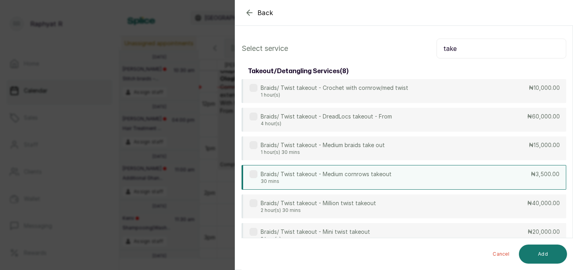
type input "take"
click at [458, 178] on div "Braids/ Twist takeout - Medium cornrows takeout 30 mins ₦3,500.00" at bounding box center [404, 177] width 325 height 25
click at [486, 56] on input "take" at bounding box center [501, 49] width 130 height 20
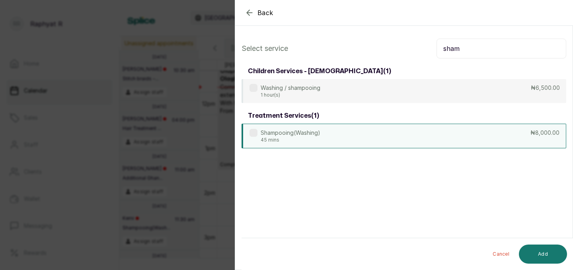
type input "sham"
click at [460, 140] on div "Shampooing(Washing) 45 mins ₦8,000.00" at bounding box center [404, 136] width 325 height 25
click at [486, 48] on input "sham" at bounding box center [501, 49] width 130 height 20
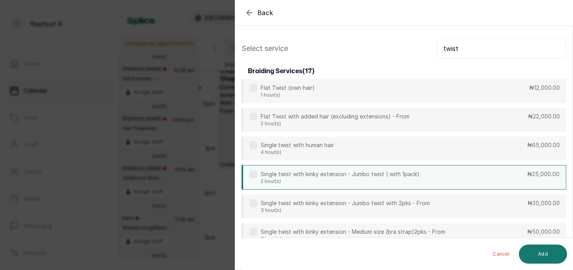
type input "twist"
click at [493, 187] on div "Single twist with kinky extension - Jumbo twist ( with 1pack) 2 hour(s) ₦25,000…" at bounding box center [404, 177] width 325 height 25
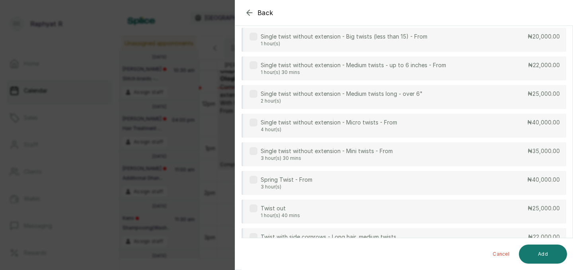
scroll to position [281, 0]
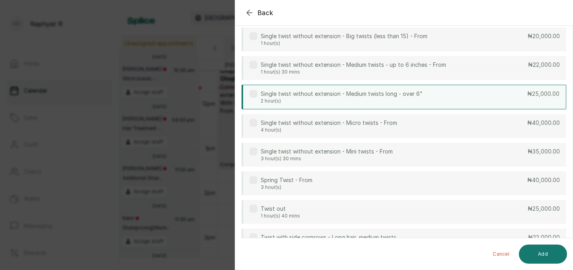
click at [497, 100] on div "Single twist without extension - Medium twists long - over 6" 2 hour(s) ₦25,000…" at bounding box center [404, 97] width 325 height 25
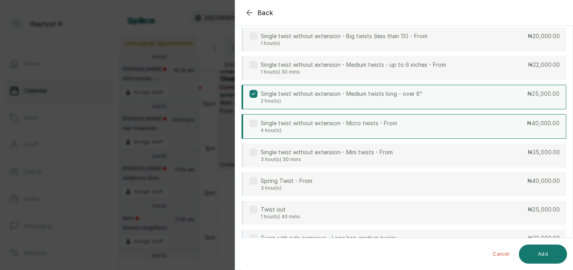
scroll to position [0, 0]
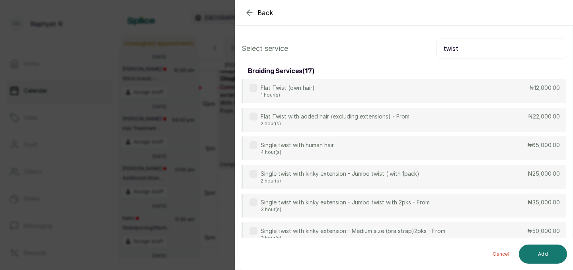
click at [490, 53] on input "twist" at bounding box center [501, 49] width 130 height 20
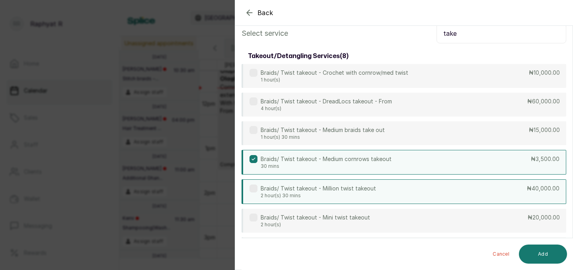
scroll to position [13, 0]
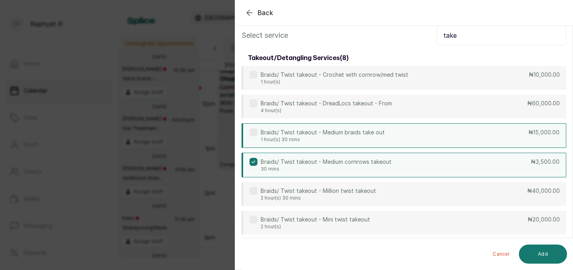
type input "take"
click at [437, 146] on div "Braids/ Twist takeout - Medium braids take out 1 hour(s) 30 mins ₦15,000.00" at bounding box center [404, 135] width 325 height 25
click at [533, 250] on button "Add" at bounding box center [543, 254] width 48 height 19
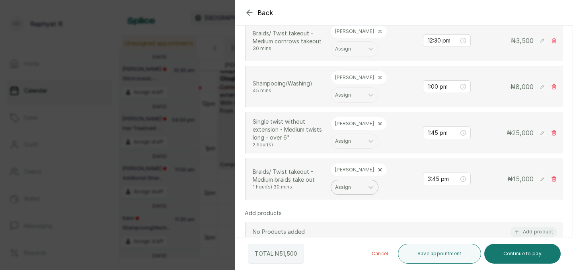
scroll to position [261, 0]
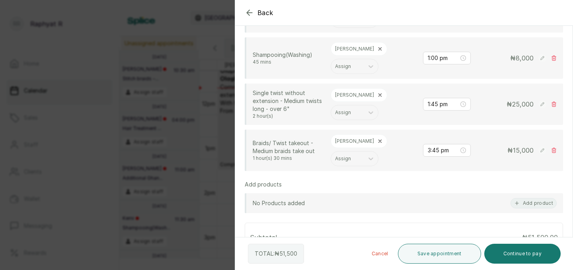
click at [377, 138] on icon at bounding box center [380, 141] width 6 height 6
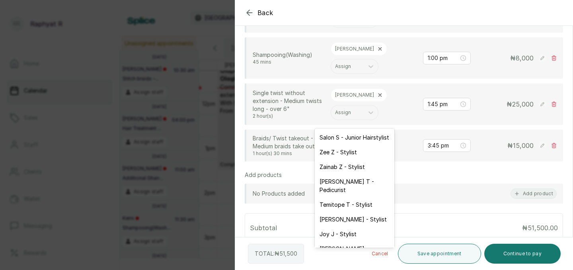
click at [354, 142] on div at bounding box center [347, 145] width 25 height 7
click at [351, 137] on div "Salon S - Junior Hairstylist" at bounding box center [355, 137] width 80 height 15
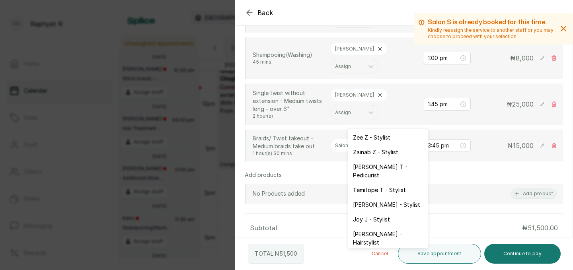
click at [377, 142] on div at bounding box center [381, 145] width 25 height 7
click at [441, 141] on input "3:45 pm" at bounding box center [443, 145] width 31 height 9
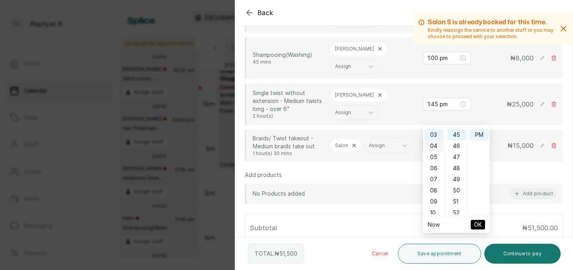
scroll to position [0, 0]
click at [433, 132] on div "12" at bounding box center [434, 134] width 19 height 11
type input "12:30 pm"
click at [457, 137] on div "30" at bounding box center [456, 139] width 19 height 11
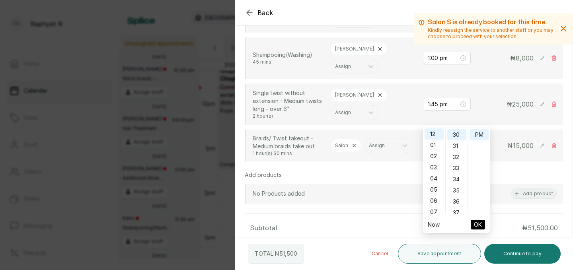
click at [479, 226] on span "OK" at bounding box center [478, 224] width 8 height 15
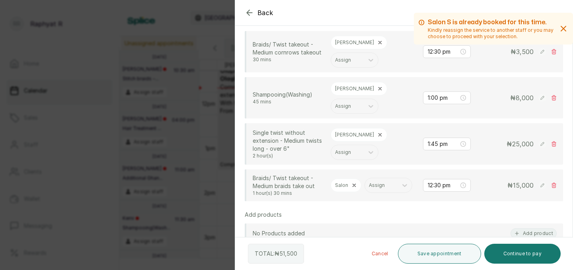
scroll to position [207, 0]
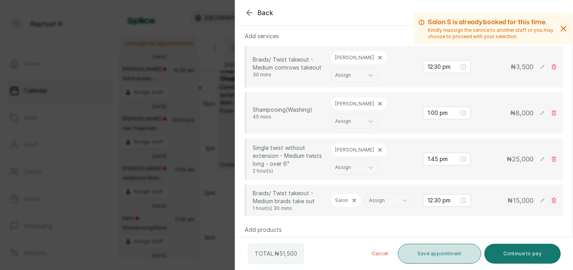
click at [422, 255] on button "Save appointment" at bounding box center [439, 254] width 83 height 20
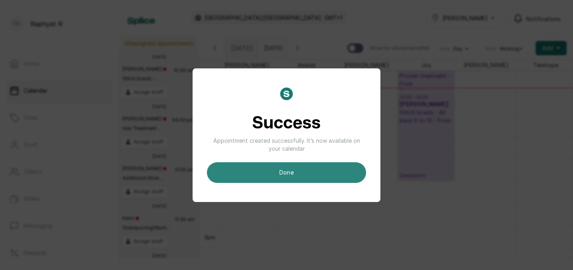
click at [312, 164] on button "done" at bounding box center [286, 172] width 159 height 21
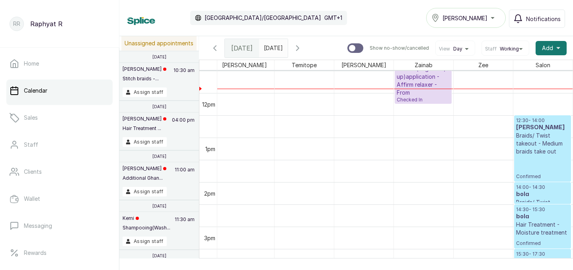
scroll to position [505, 242]
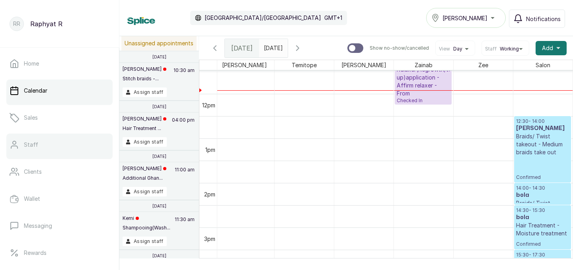
click at [58, 159] on div at bounding box center [59, 157] width 106 height 3
click at [66, 148] on link "Staff" at bounding box center [59, 145] width 106 height 22
